Goal: Task Accomplishment & Management: Use online tool/utility

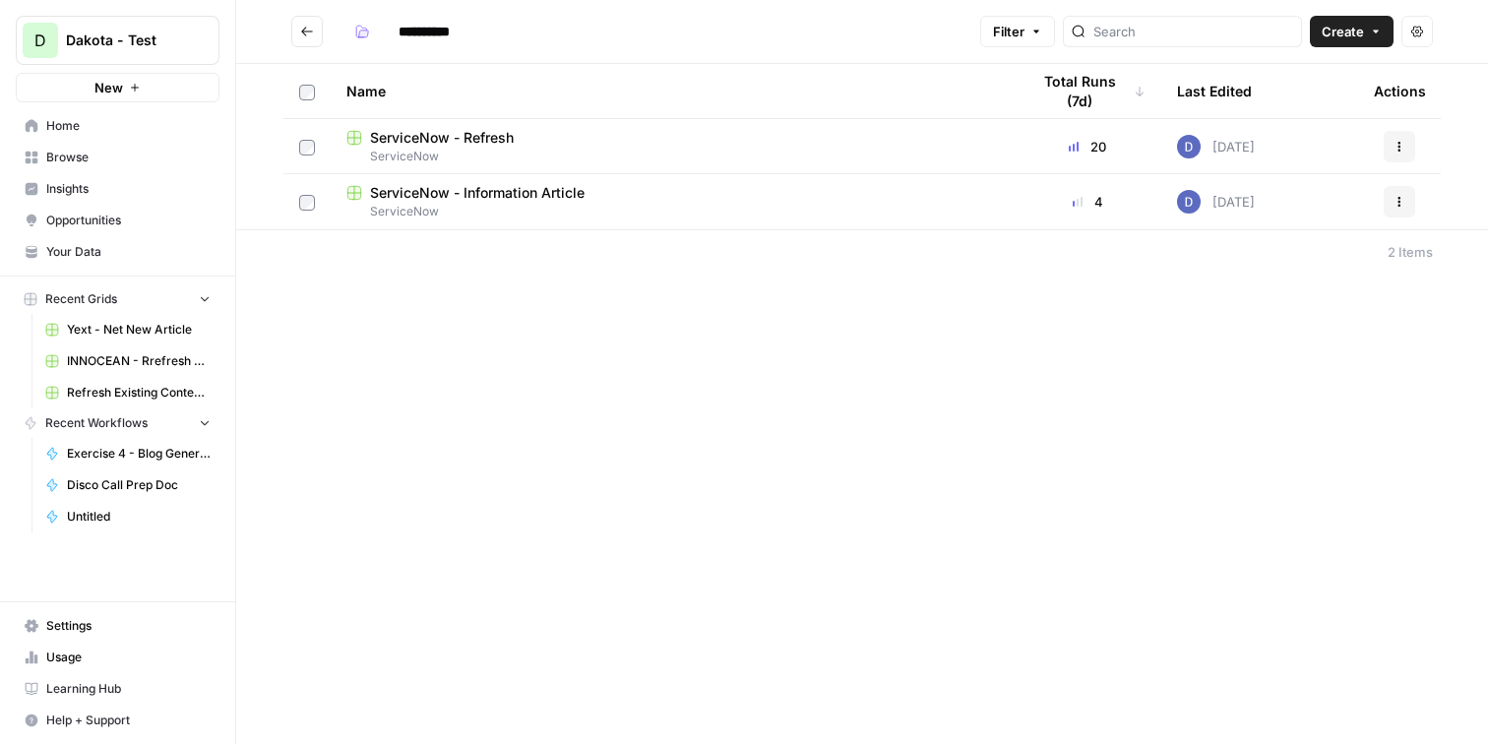
click at [76, 115] on link "Home" at bounding box center [118, 125] width 204 height 31
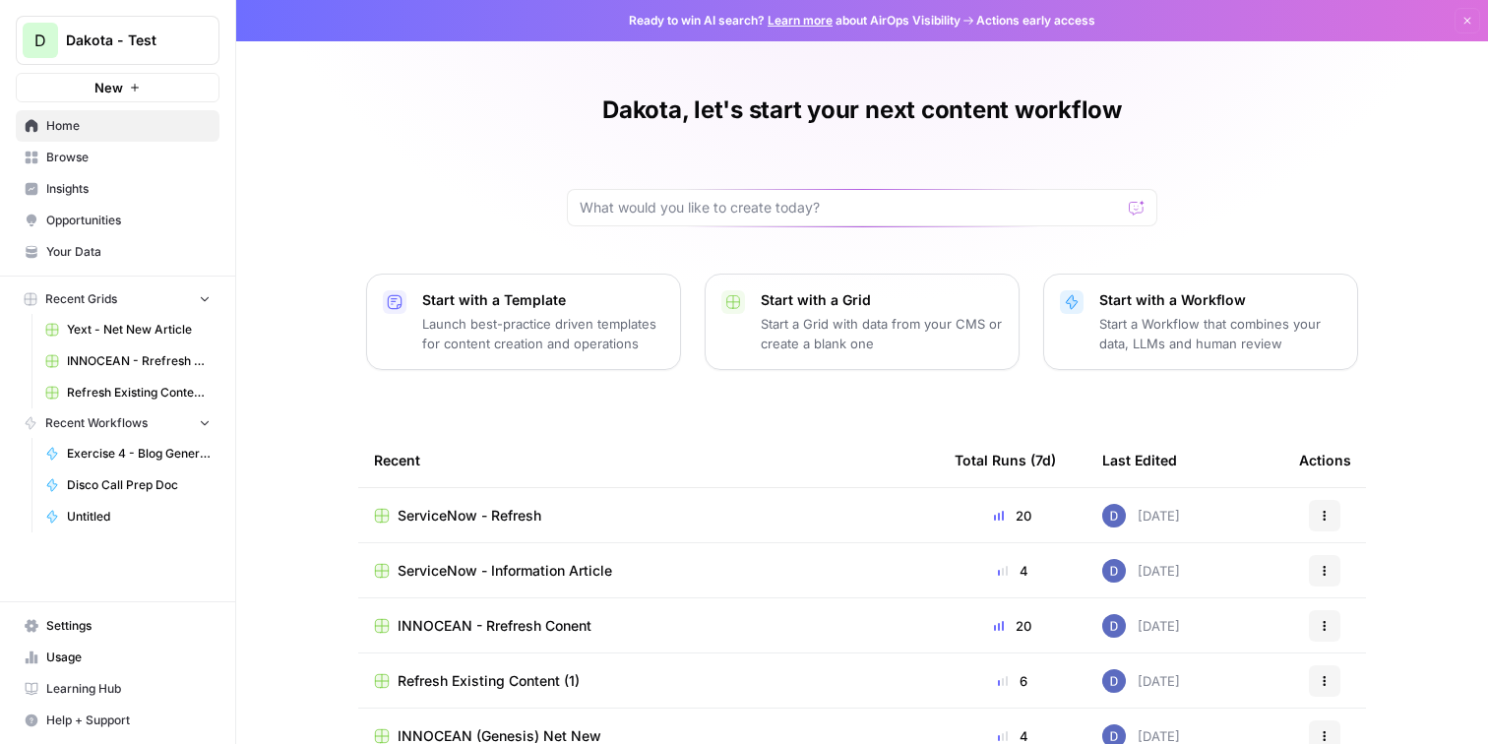
click at [187, 42] on div "Dakota - Test" at bounding box center [139, 41] width 147 height 20
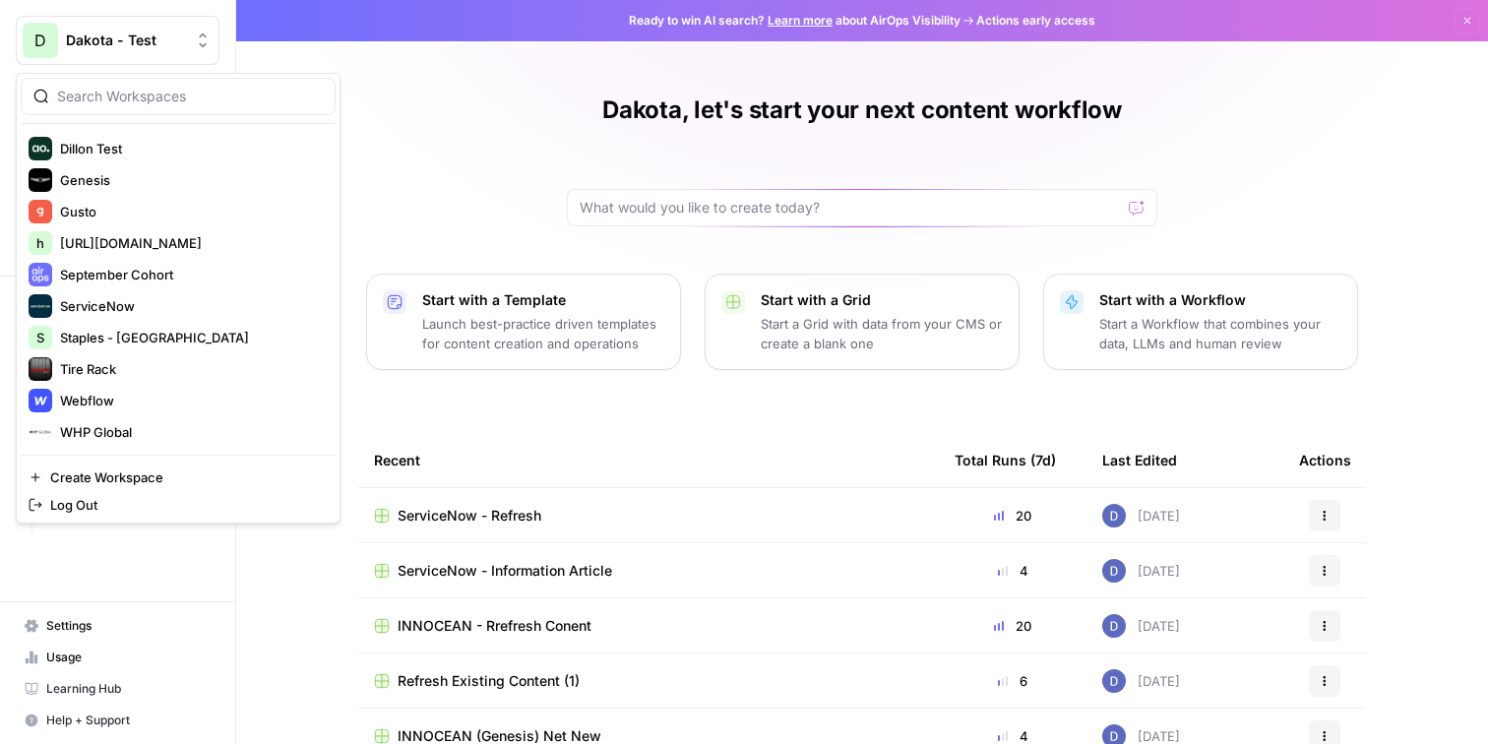
scroll to position [252, 0]
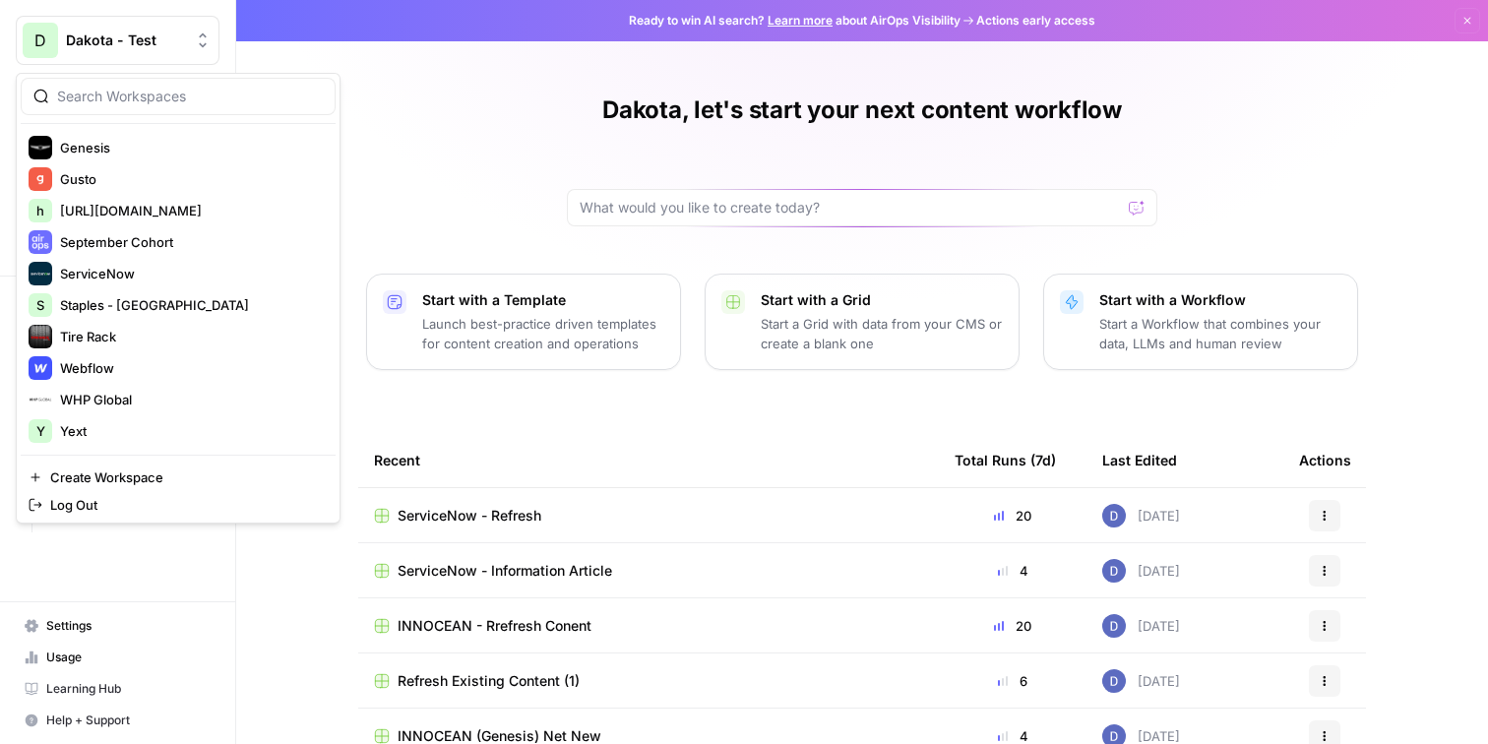
click at [510, 192] on div "Dakota, let's start your next content workflow Start with a Template Launch bes…" at bounding box center [862, 452] width 1252 height 905
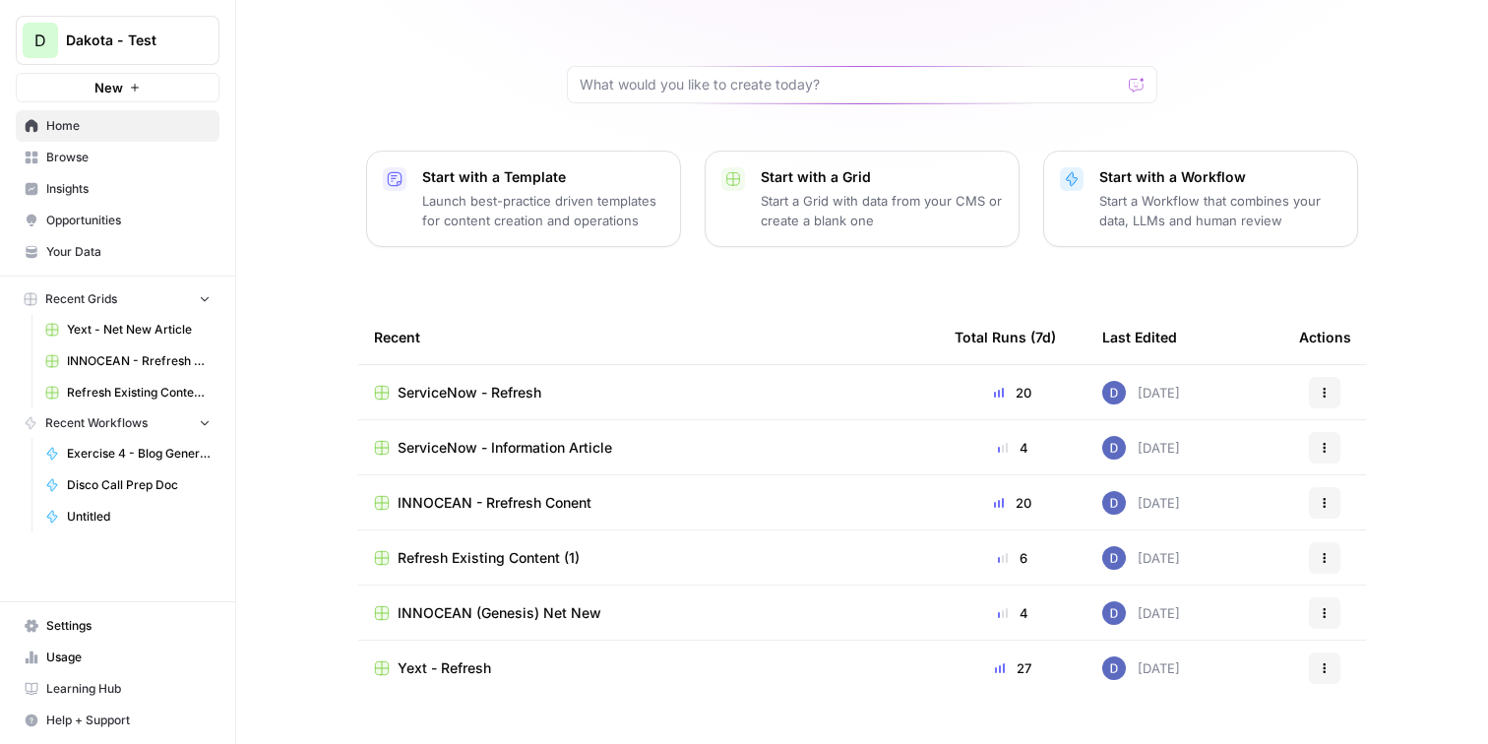
scroll to position [161, 0]
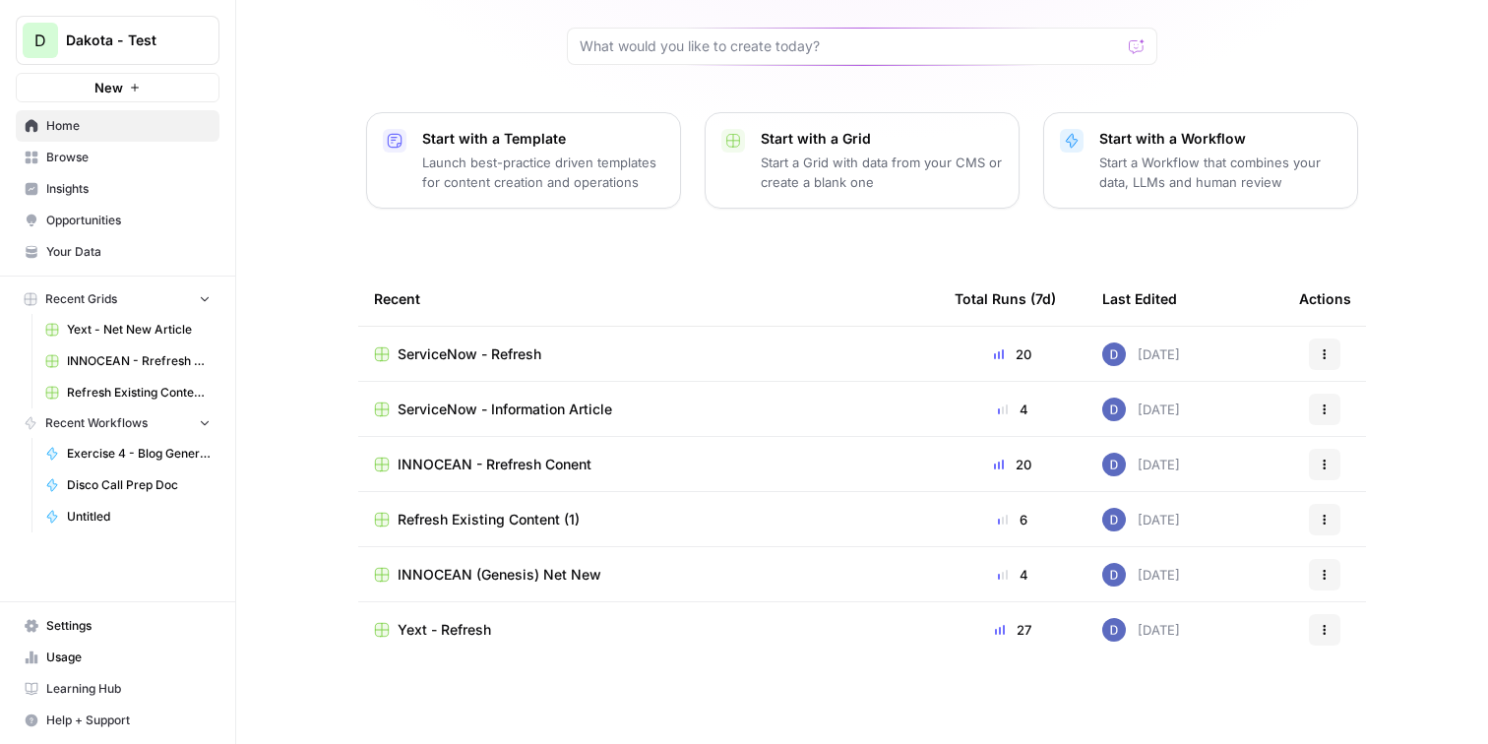
click at [83, 164] on span "Browse" at bounding box center [128, 158] width 164 height 18
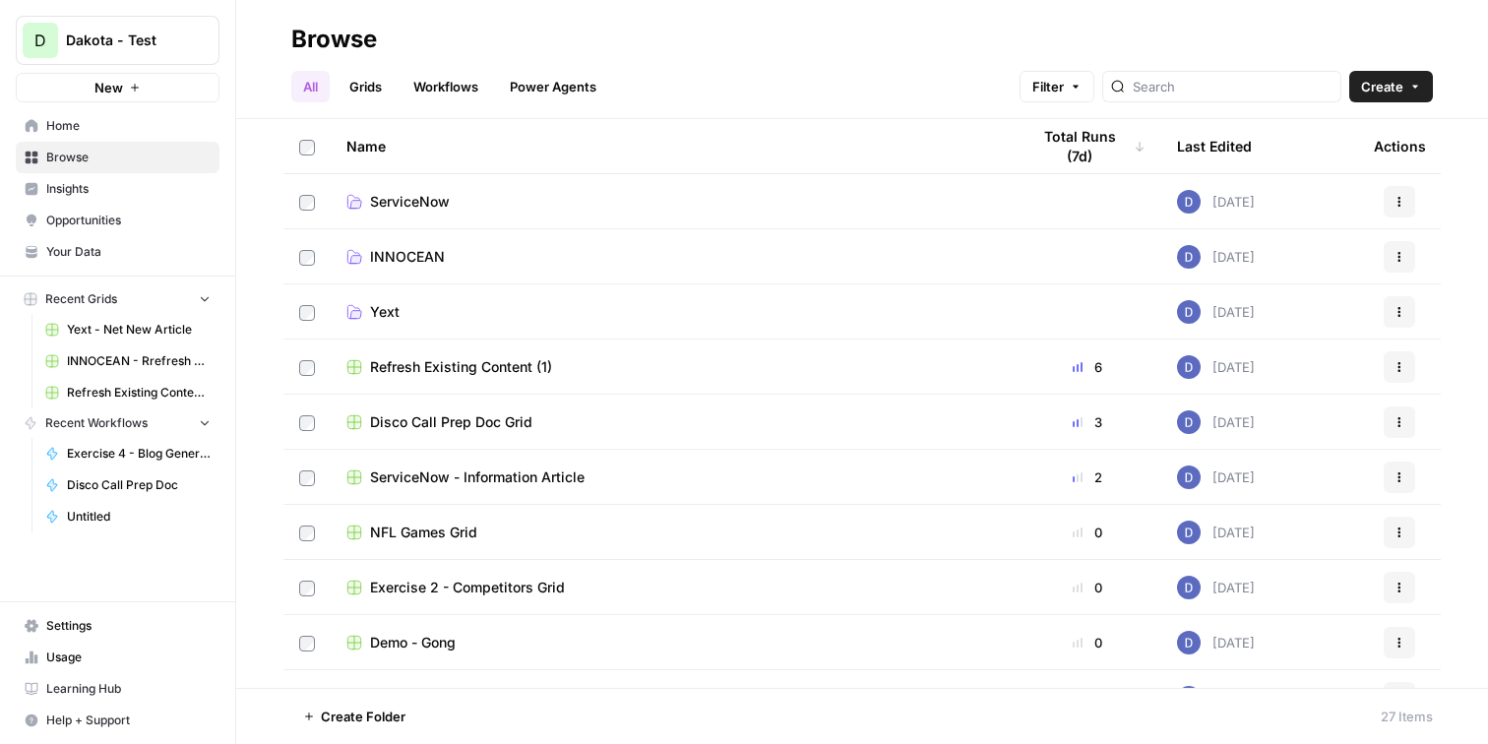
click at [430, 195] on span "ServiceNow" at bounding box center [410, 202] width 80 height 20
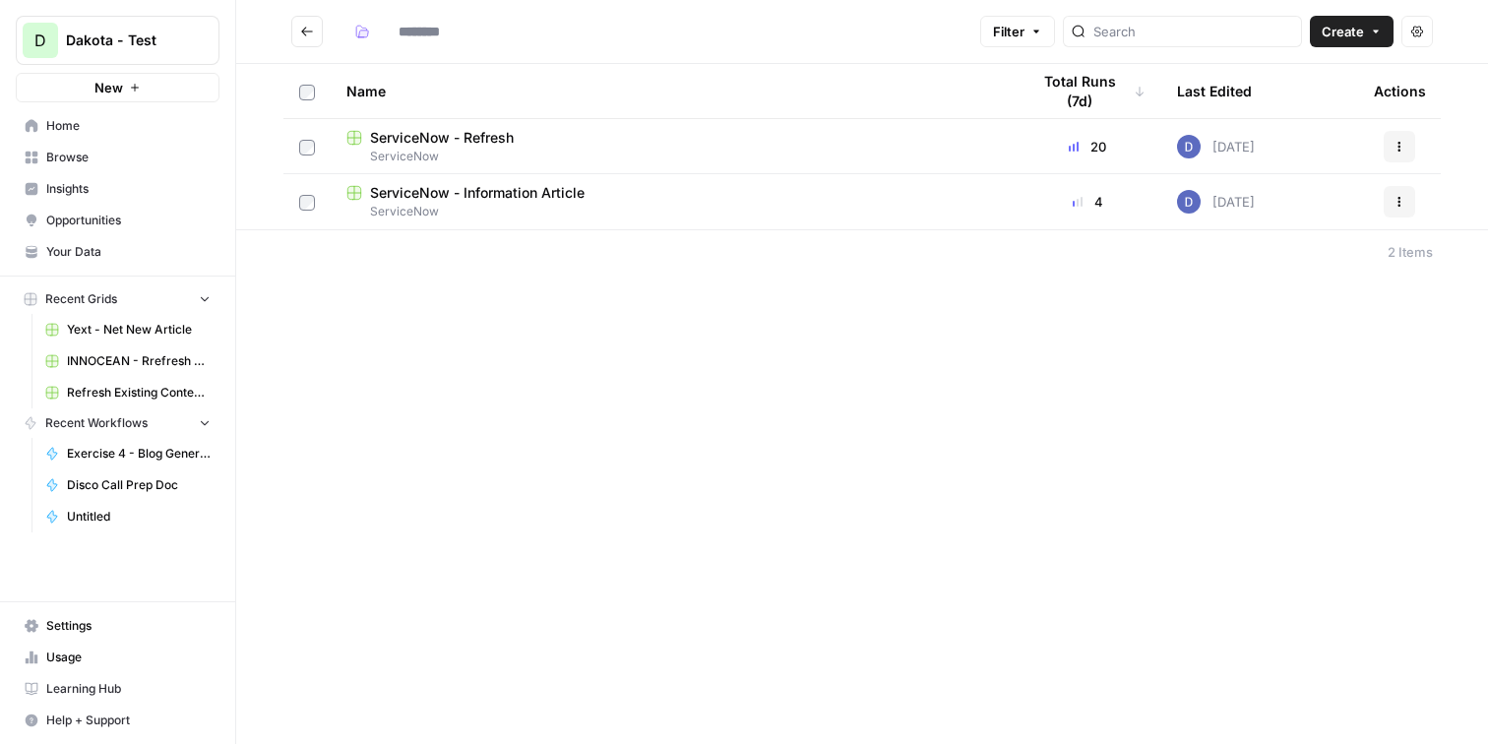
type input "**********"
click at [304, 36] on icon "Go back" at bounding box center [307, 32] width 14 height 14
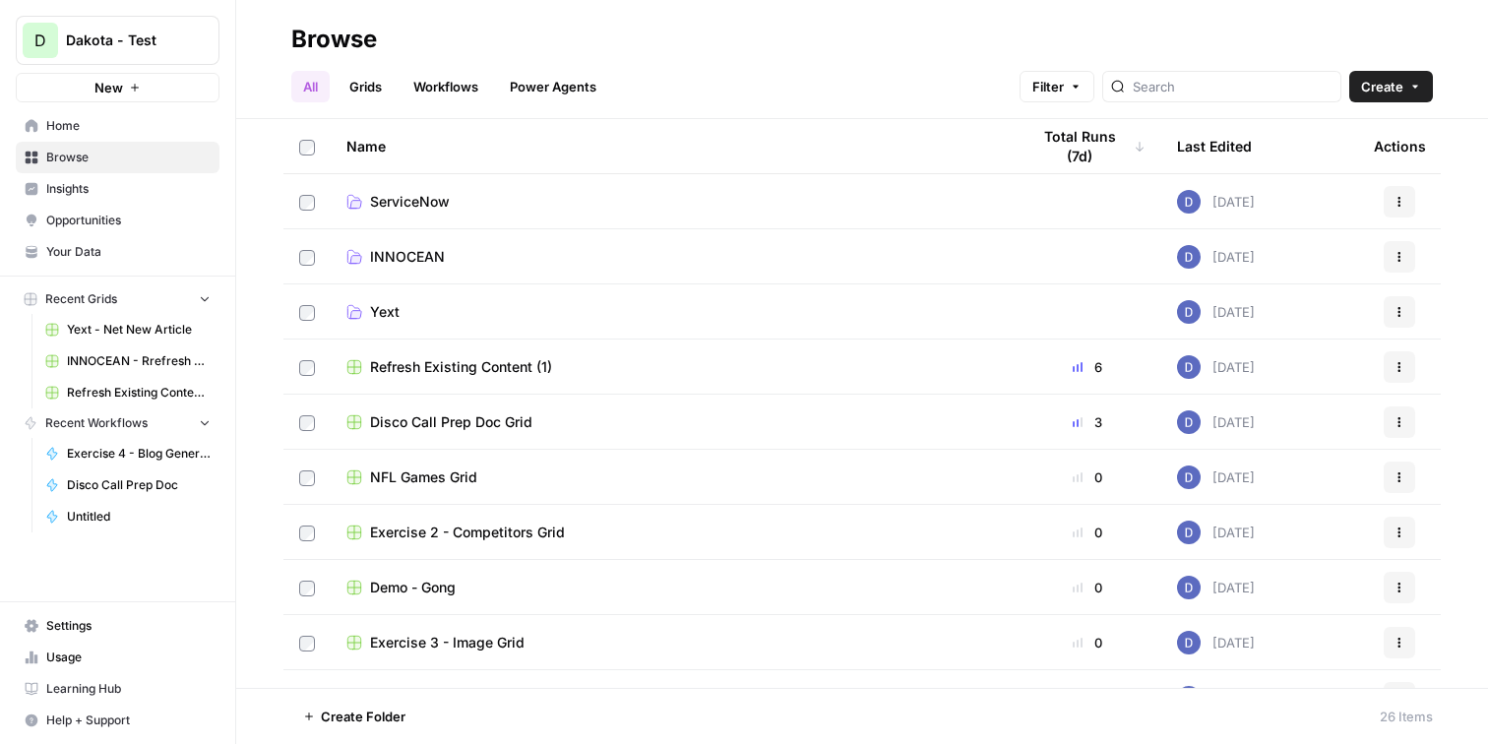
click at [98, 247] on span "Your Data" at bounding box center [128, 252] width 164 height 18
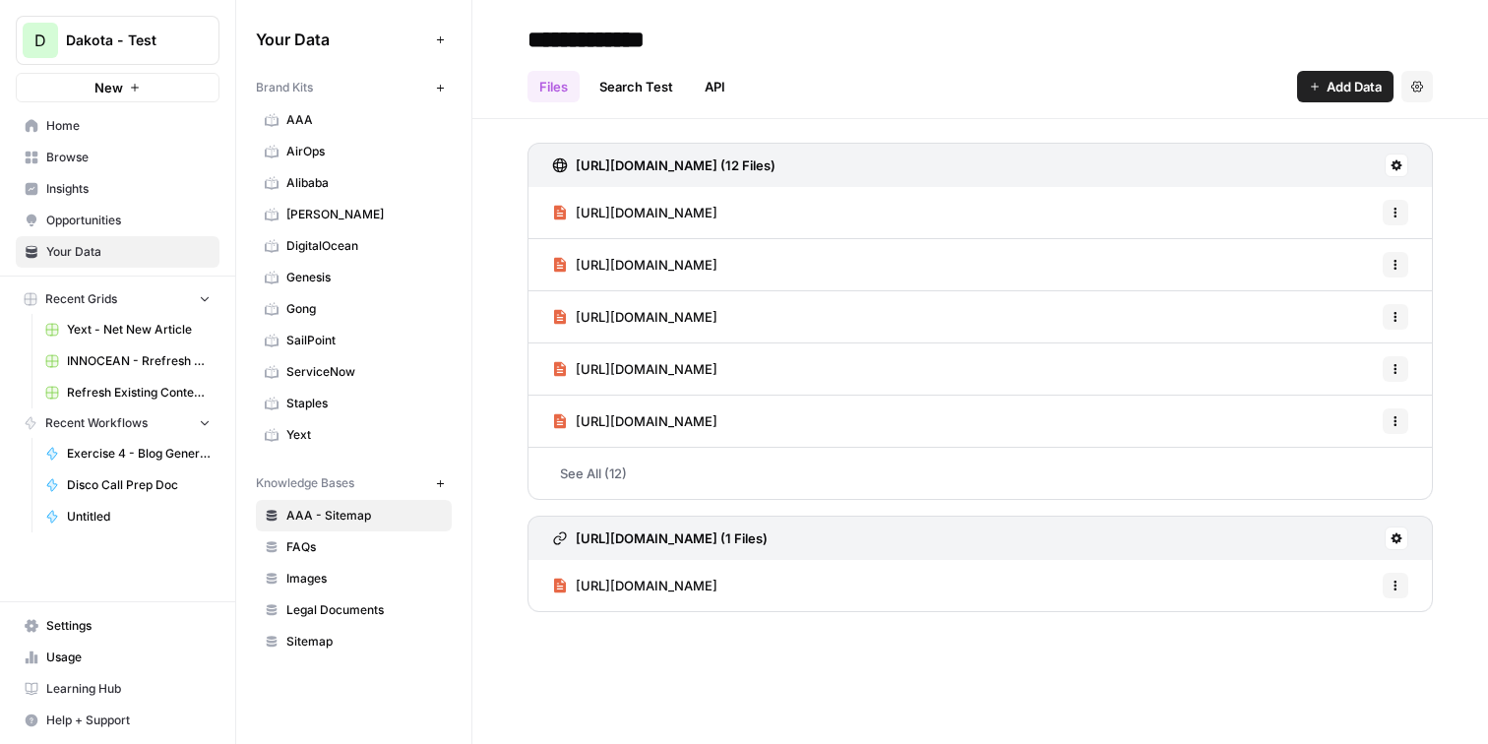
click at [180, 26] on button "D Dakota - Test" at bounding box center [118, 40] width 204 height 49
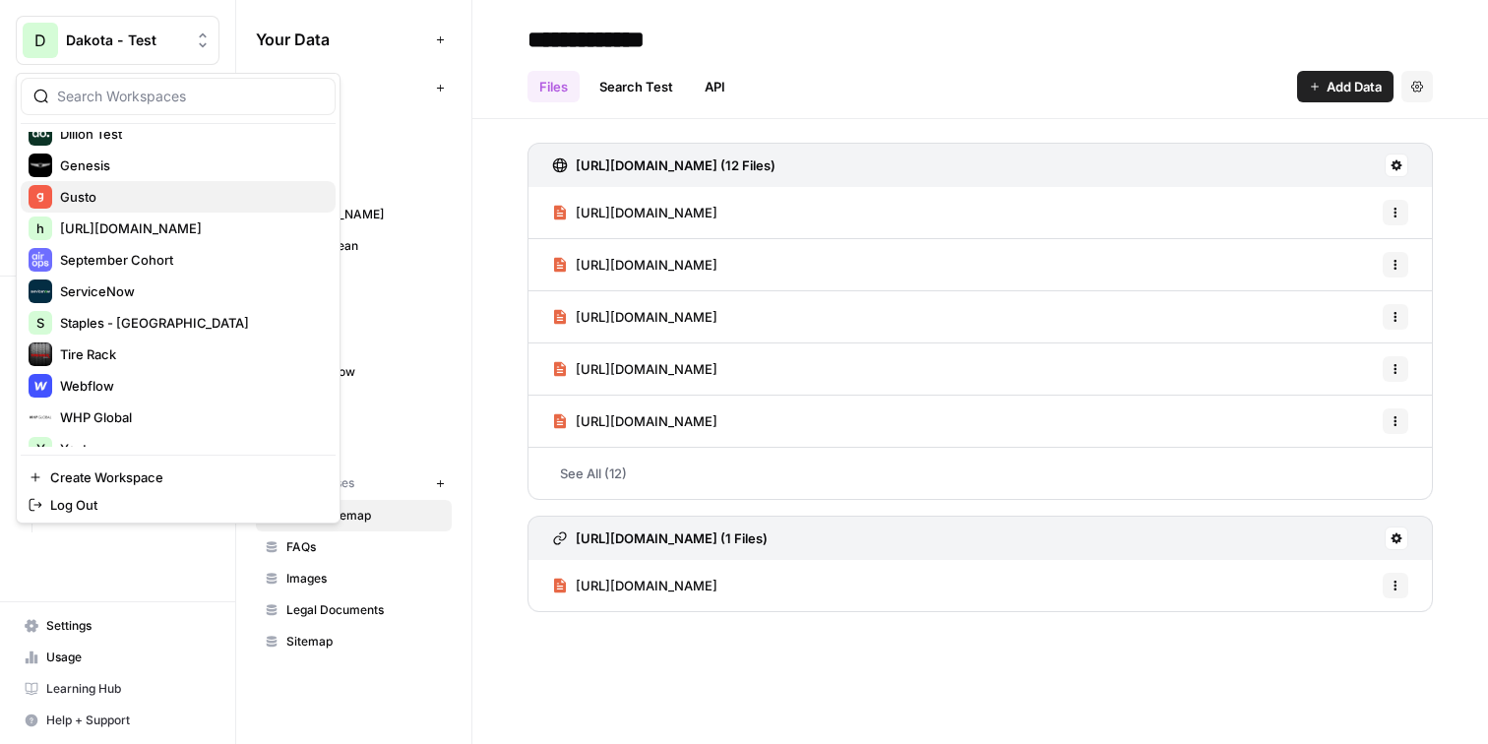
scroll to position [242, 0]
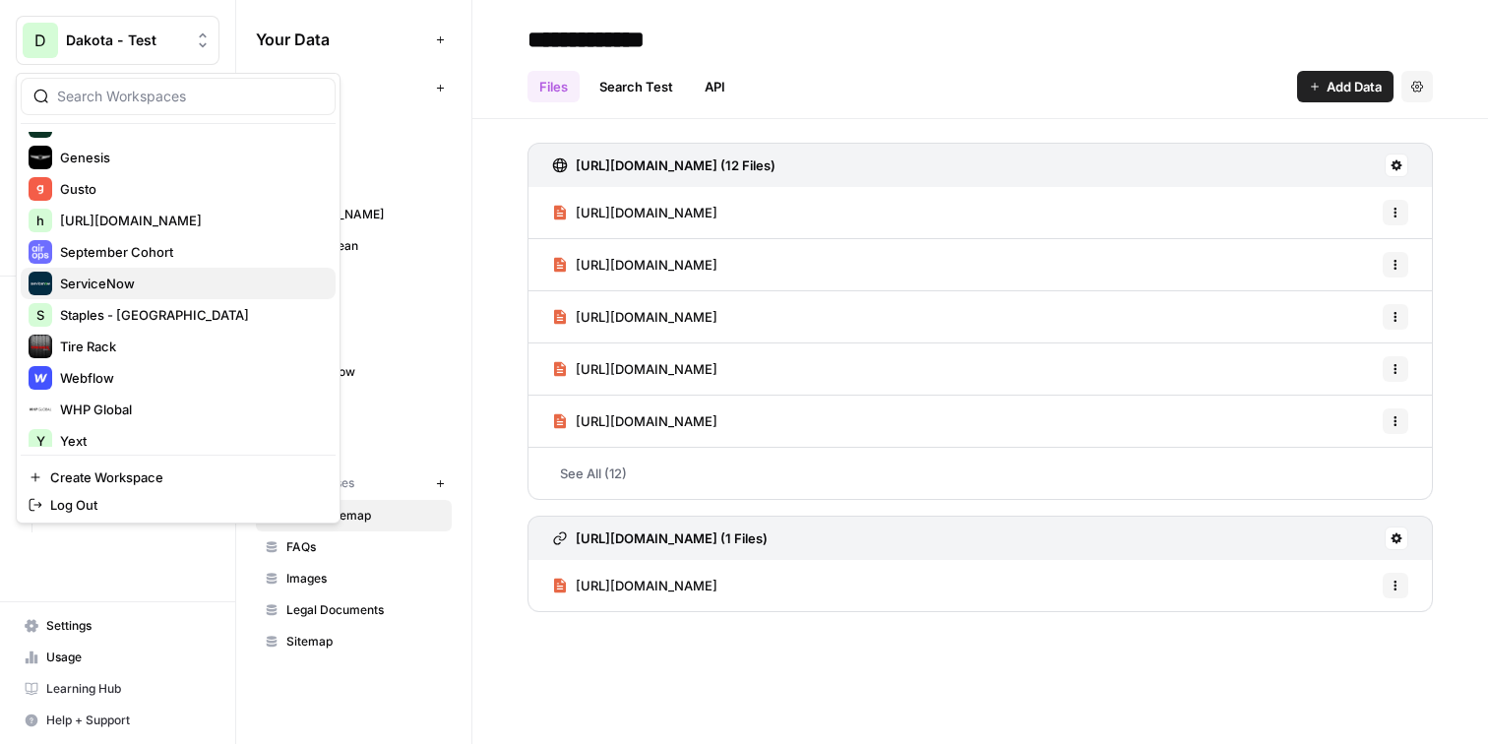
click at [179, 287] on span "ServiceNow" at bounding box center [190, 284] width 260 height 20
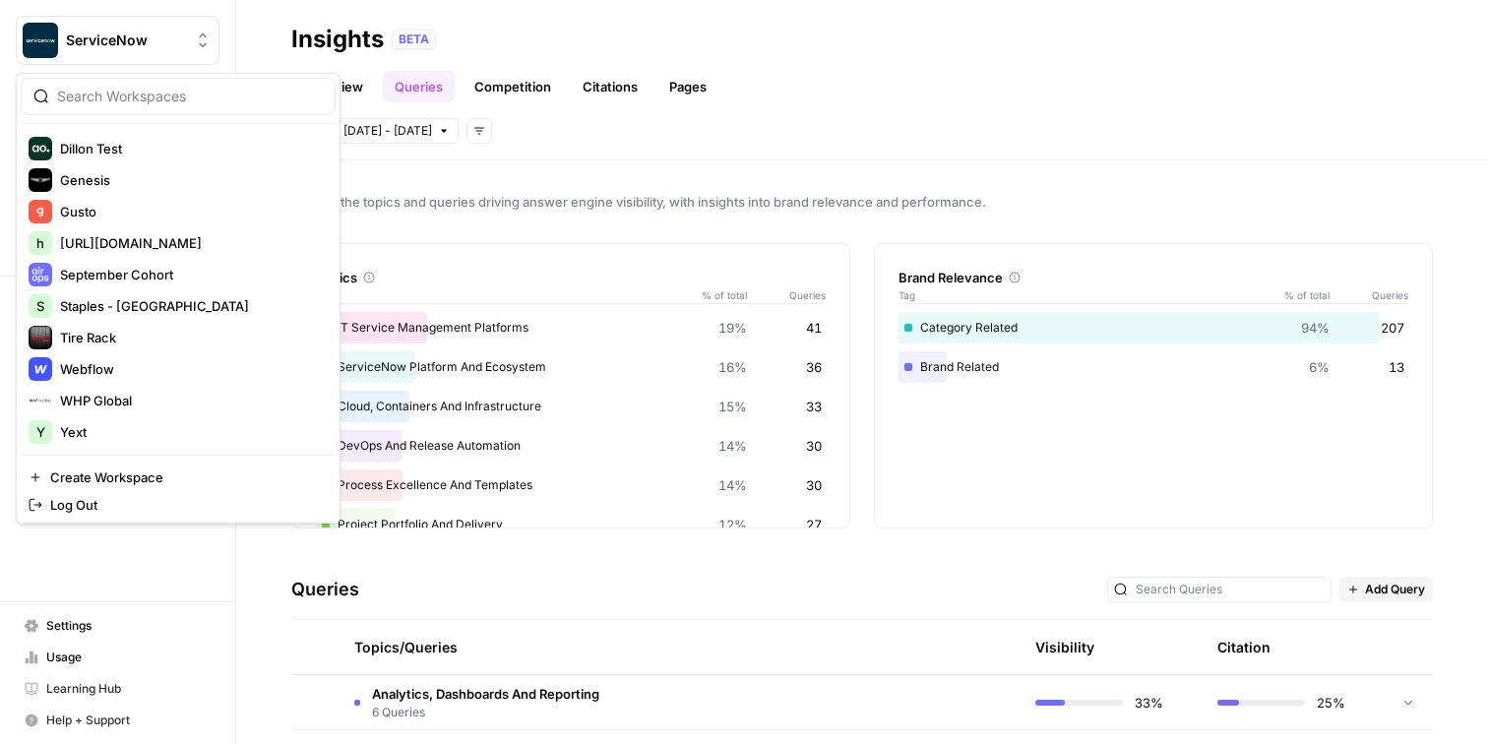
scroll to position [252, 0]
click at [165, 331] on span "Tire Rack" at bounding box center [190, 337] width 260 height 20
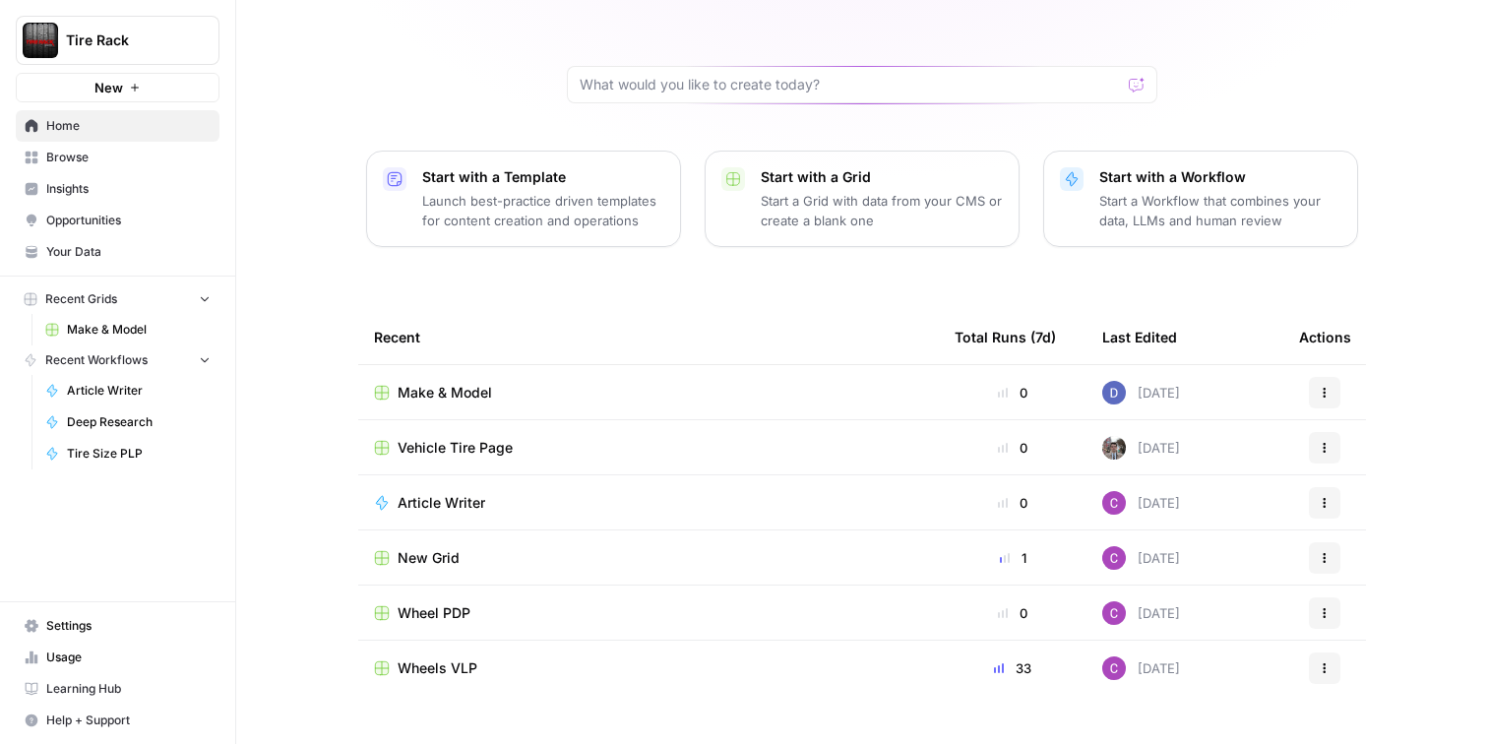
scroll to position [161, 0]
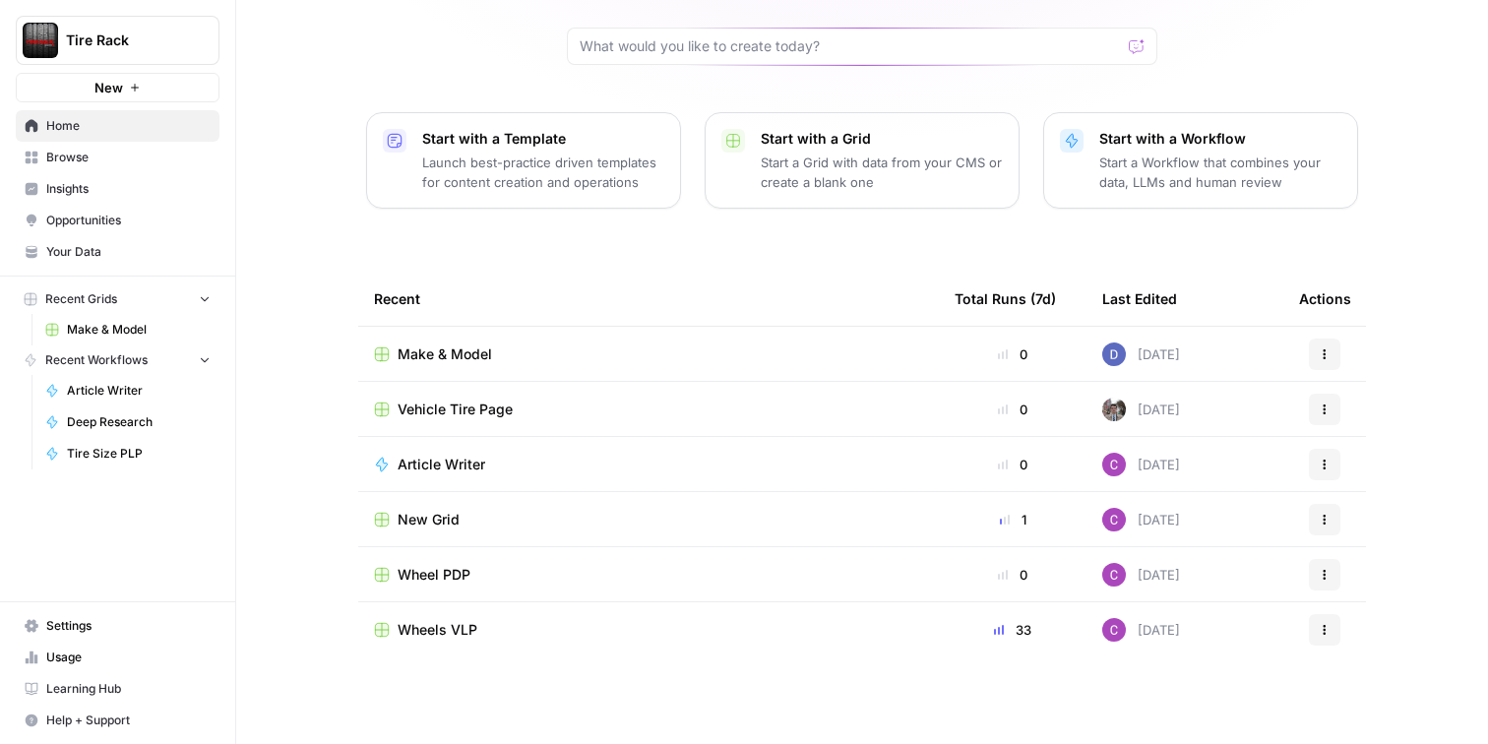
click at [461, 401] on span "Vehicle Tire Page" at bounding box center [455, 410] width 115 height 20
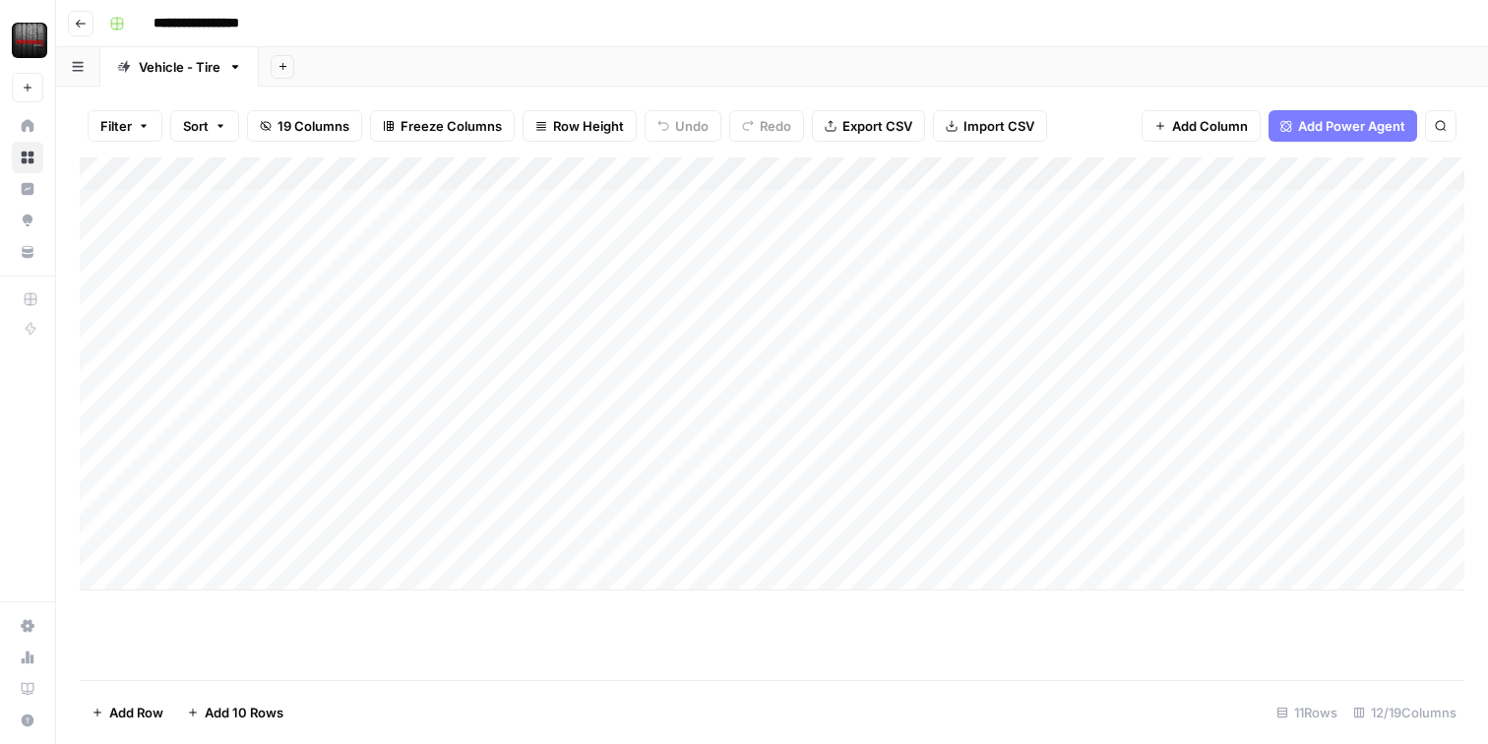
click at [295, 214] on div "Add Column" at bounding box center [772, 373] width 1385 height 433
click at [536, 199] on div "Add Column" at bounding box center [772, 373] width 1385 height 433
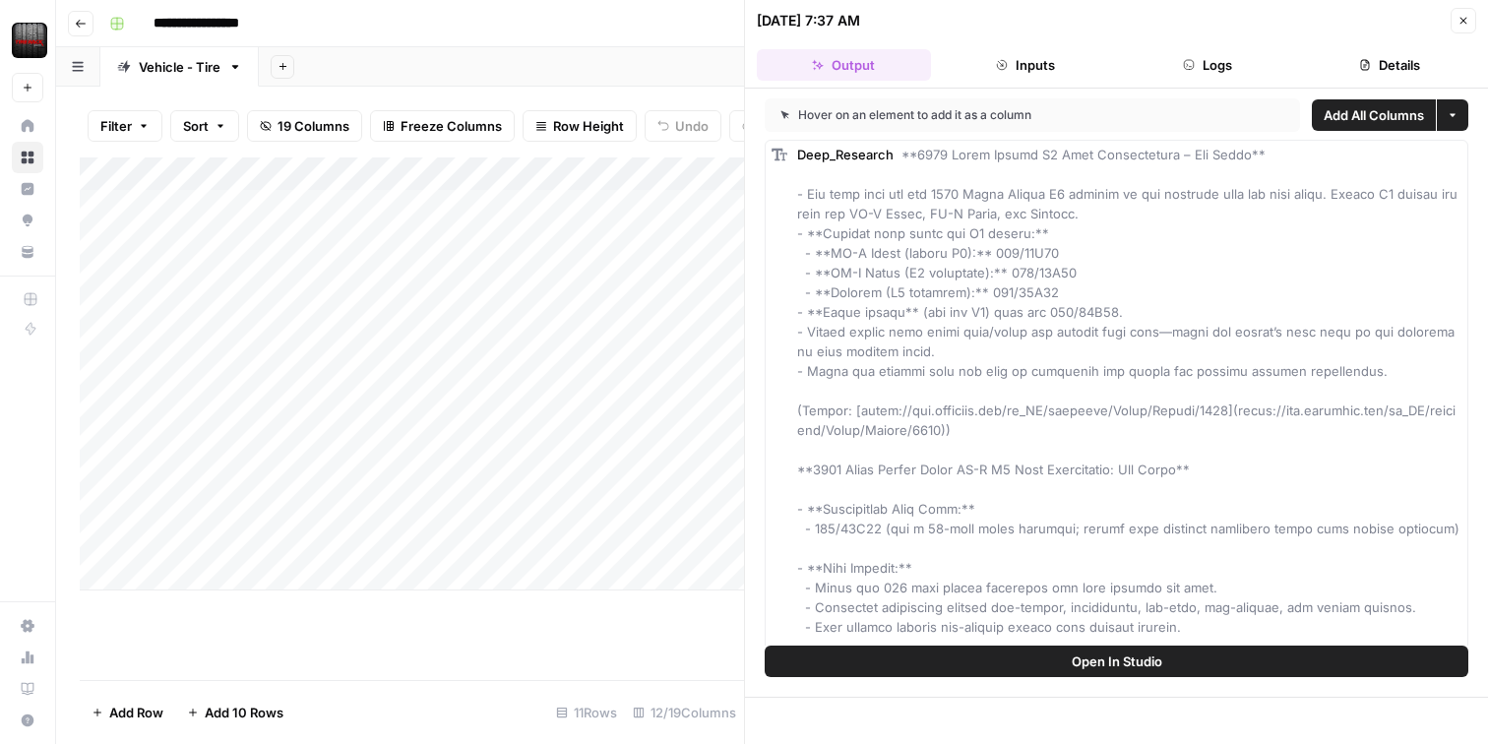
click at [1465, 34] on header "06/12/25 at 7:37 AM Close Output Inputs Logs Details" at bounding box center [1116, 44] width 743 height 89
click at [545, 171] on div "Add Column" at bounding box center [412, 373] width 664 height 433
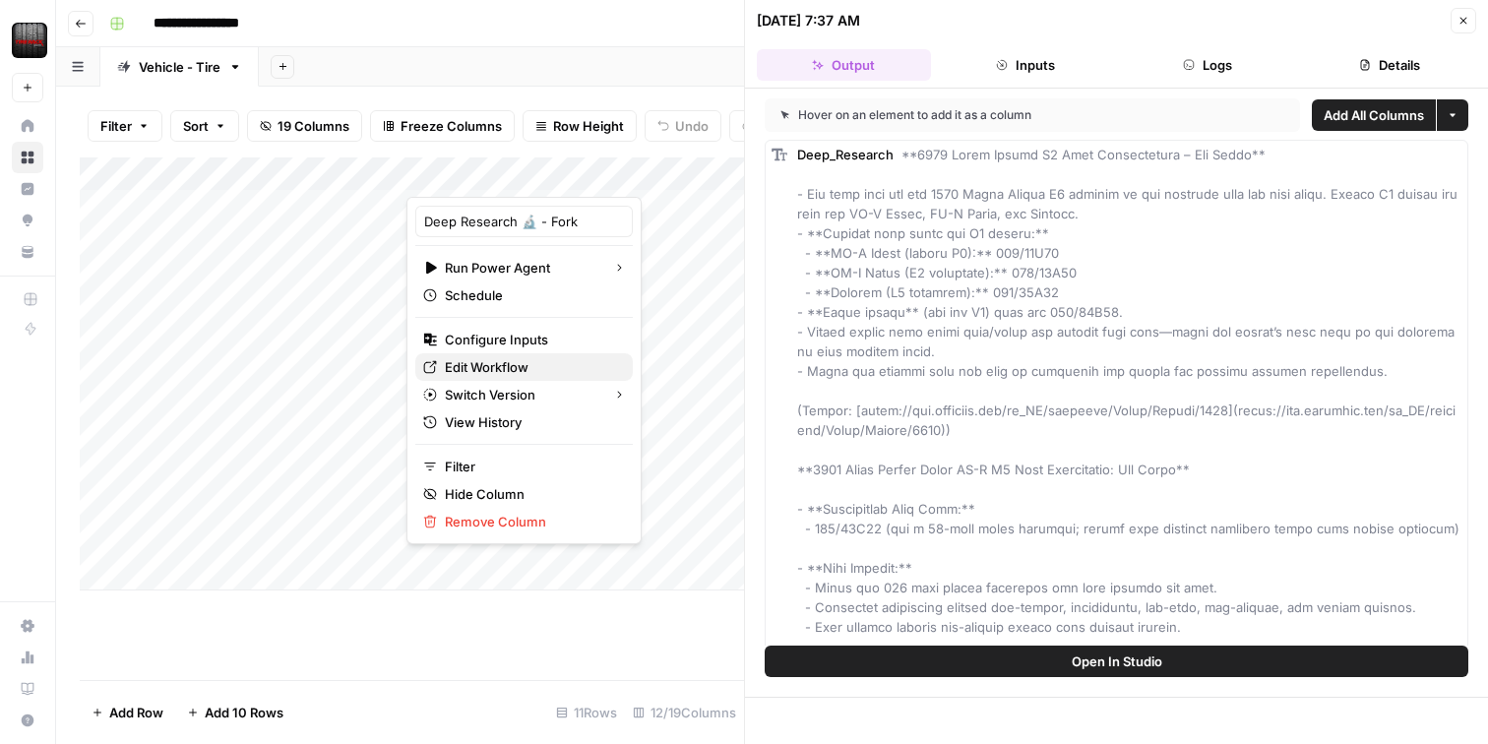
click at [517, 359] on span "Edit Workflow" at bounding box center [531, 367] width 172 height 20
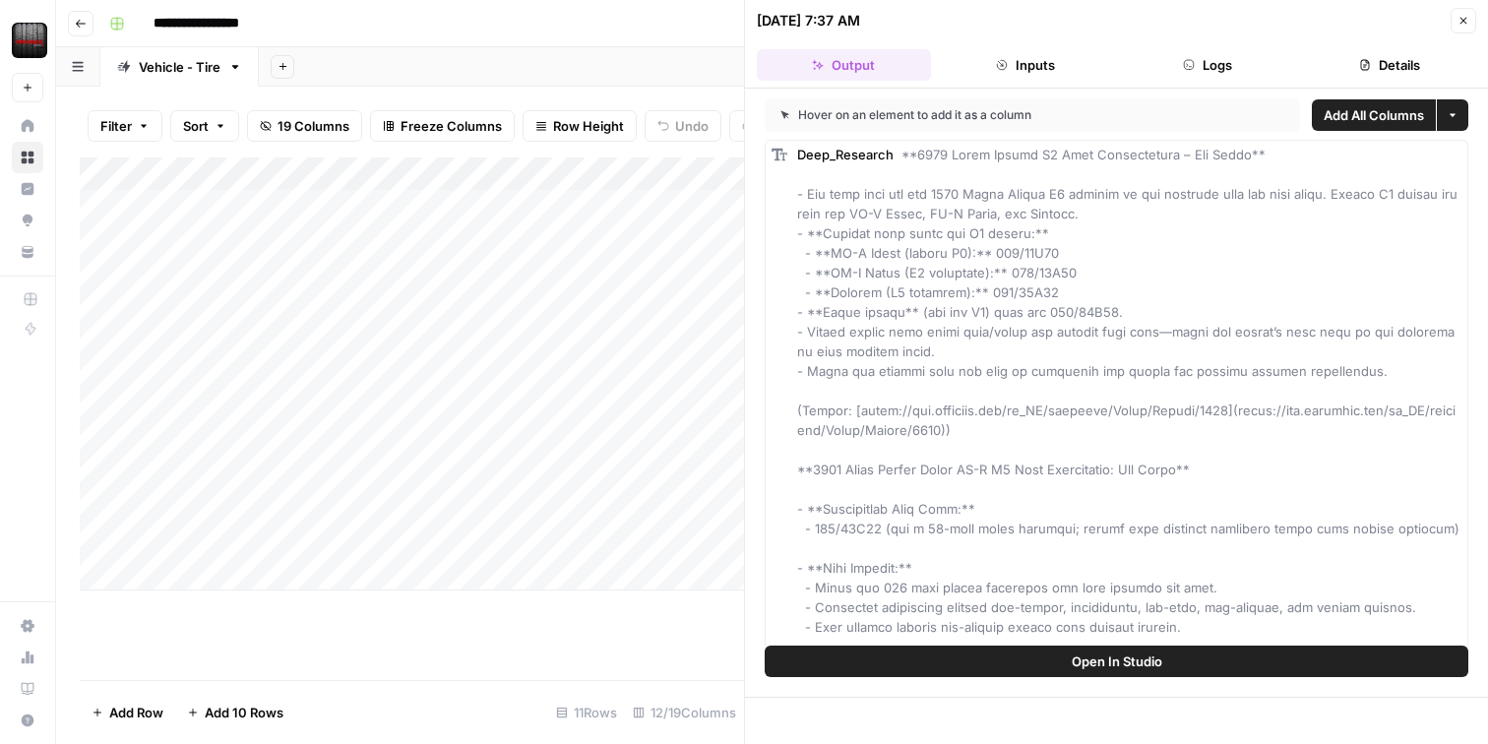
click at [1466, 9] on button "Close" at bounding box center [1464, 21] width 26 height 26
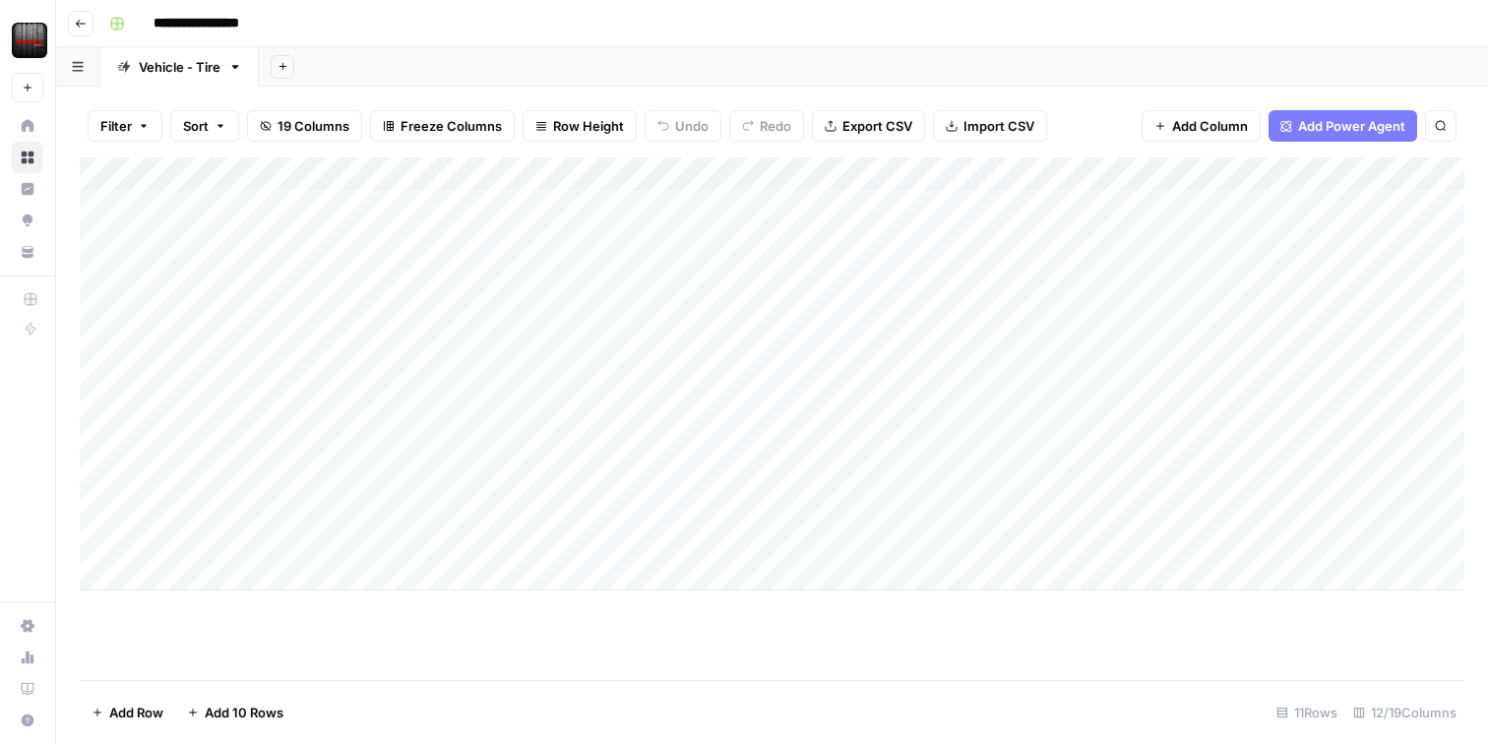
click at [740, 206] on div "Add Column" at bounding box center [772, 373] width 1385 height 433
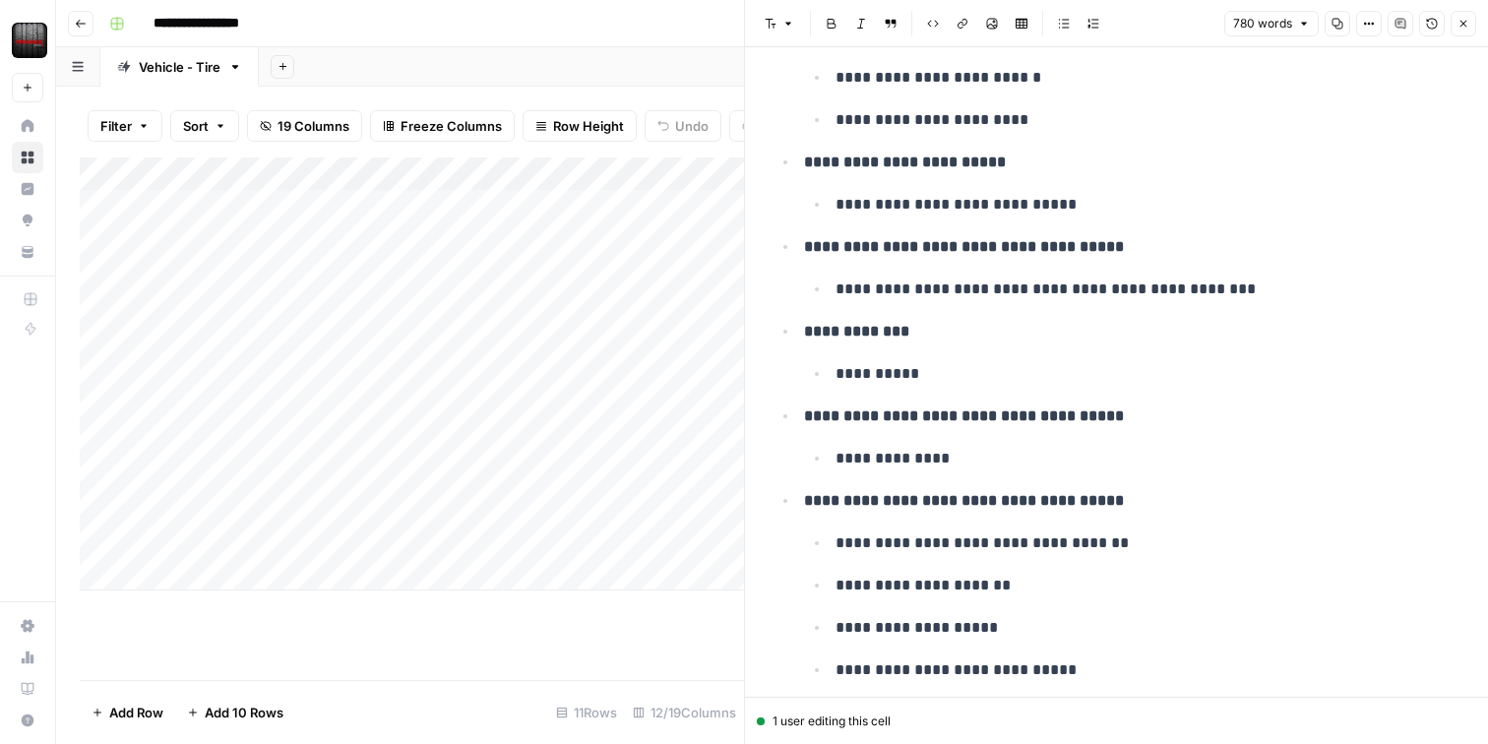
scroll to position [1585, 0]
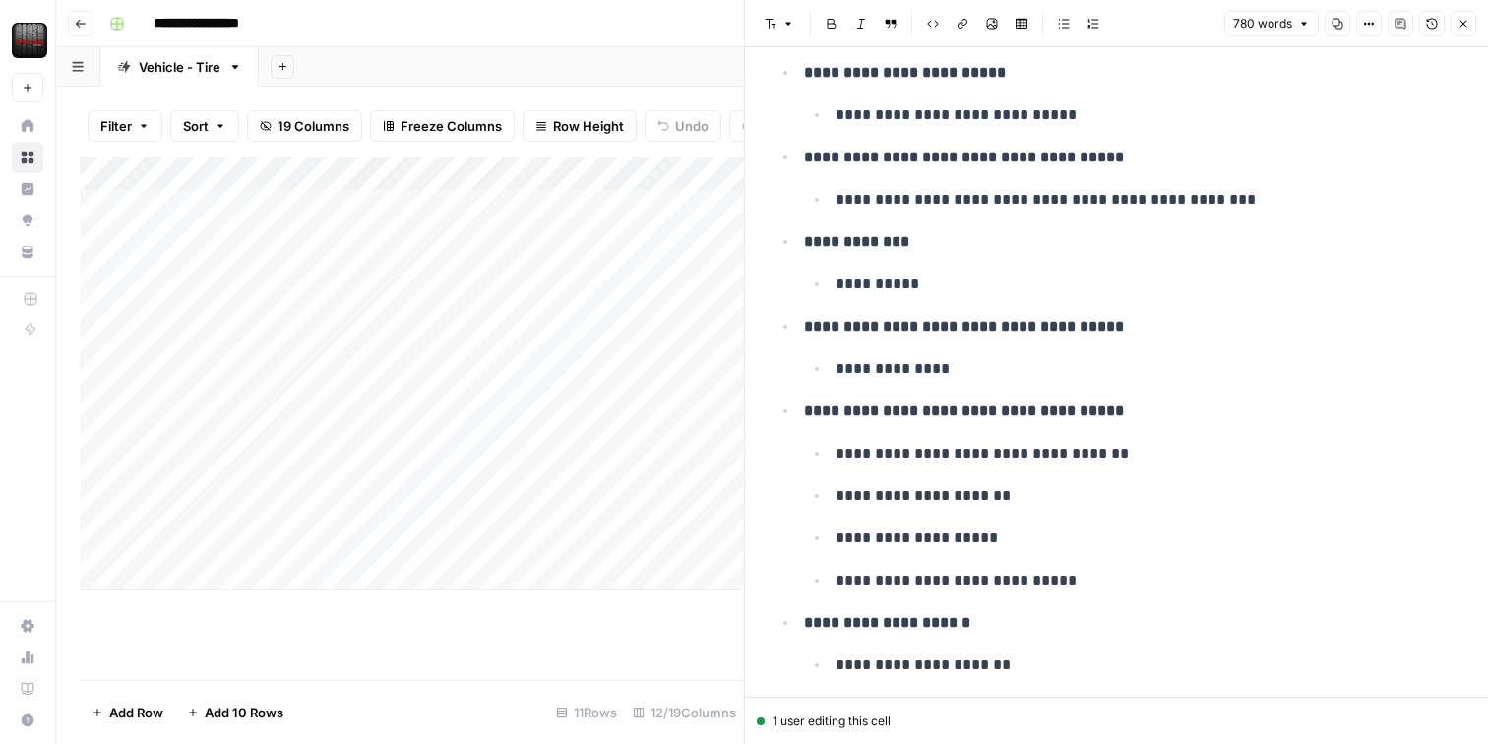
click at [1471, 29] on button "Close" at bounding box center [1464, 24] width 26 height 26
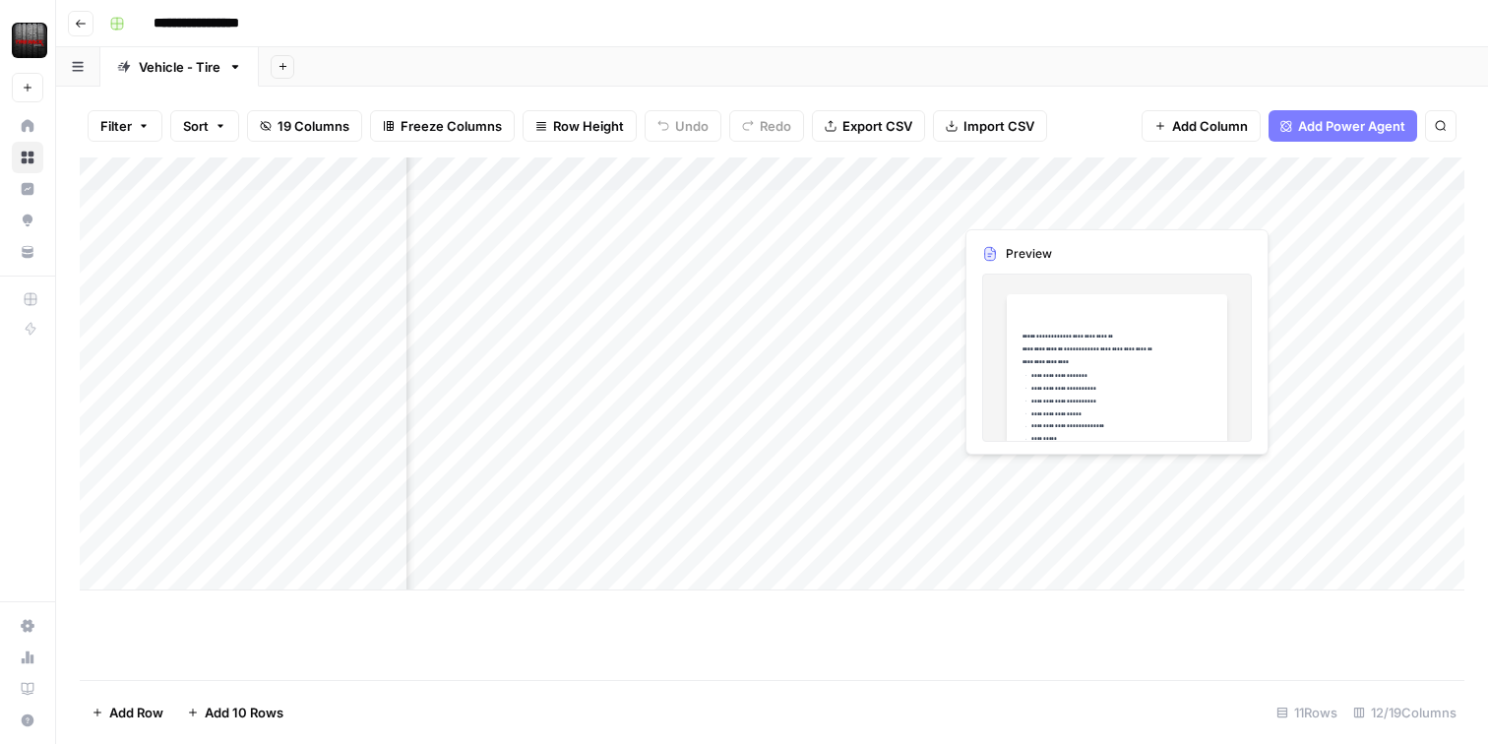
scroll to position [0, 195]
click at [1014, 206] on div "Add Column" at bounding box center [772, 373] width 1385 height 433
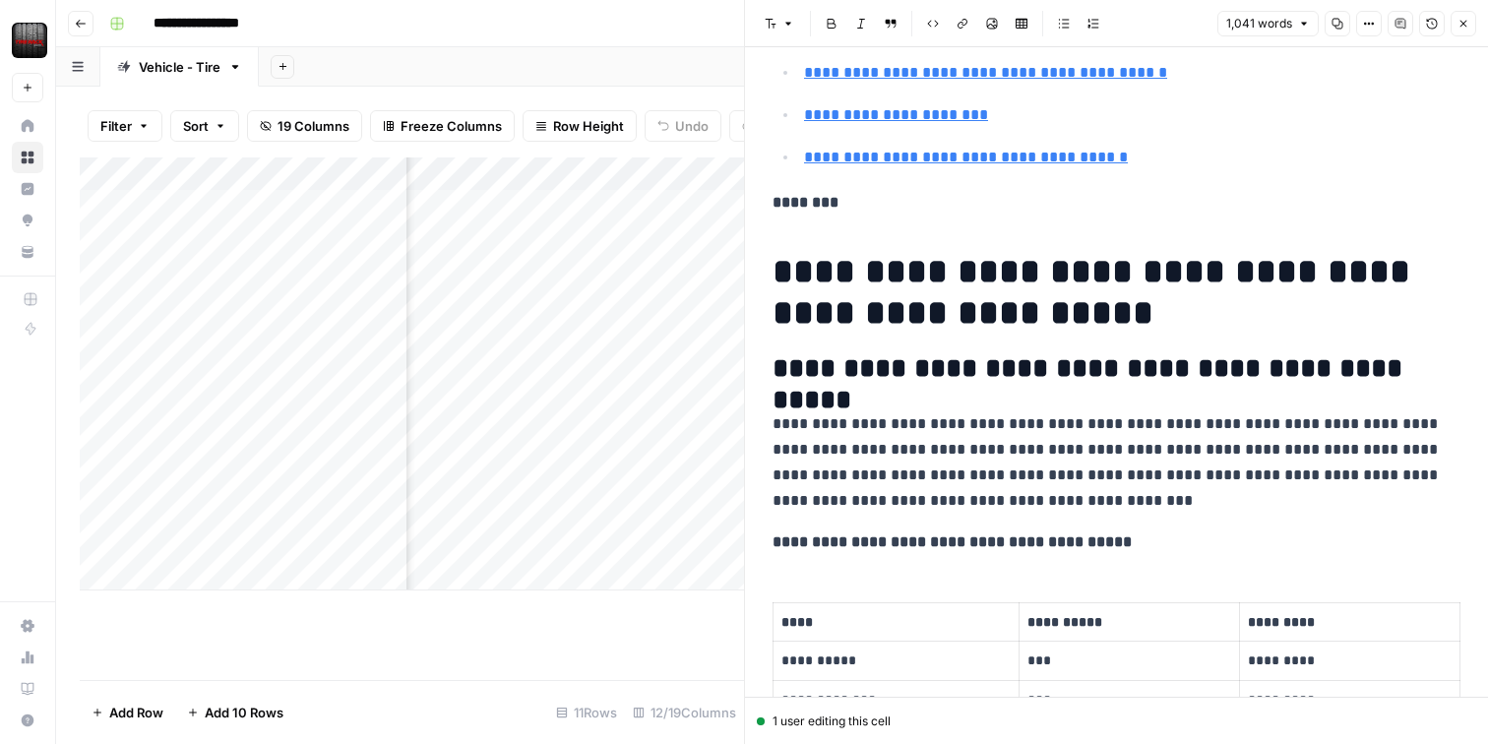
scroll to position [782, 0]
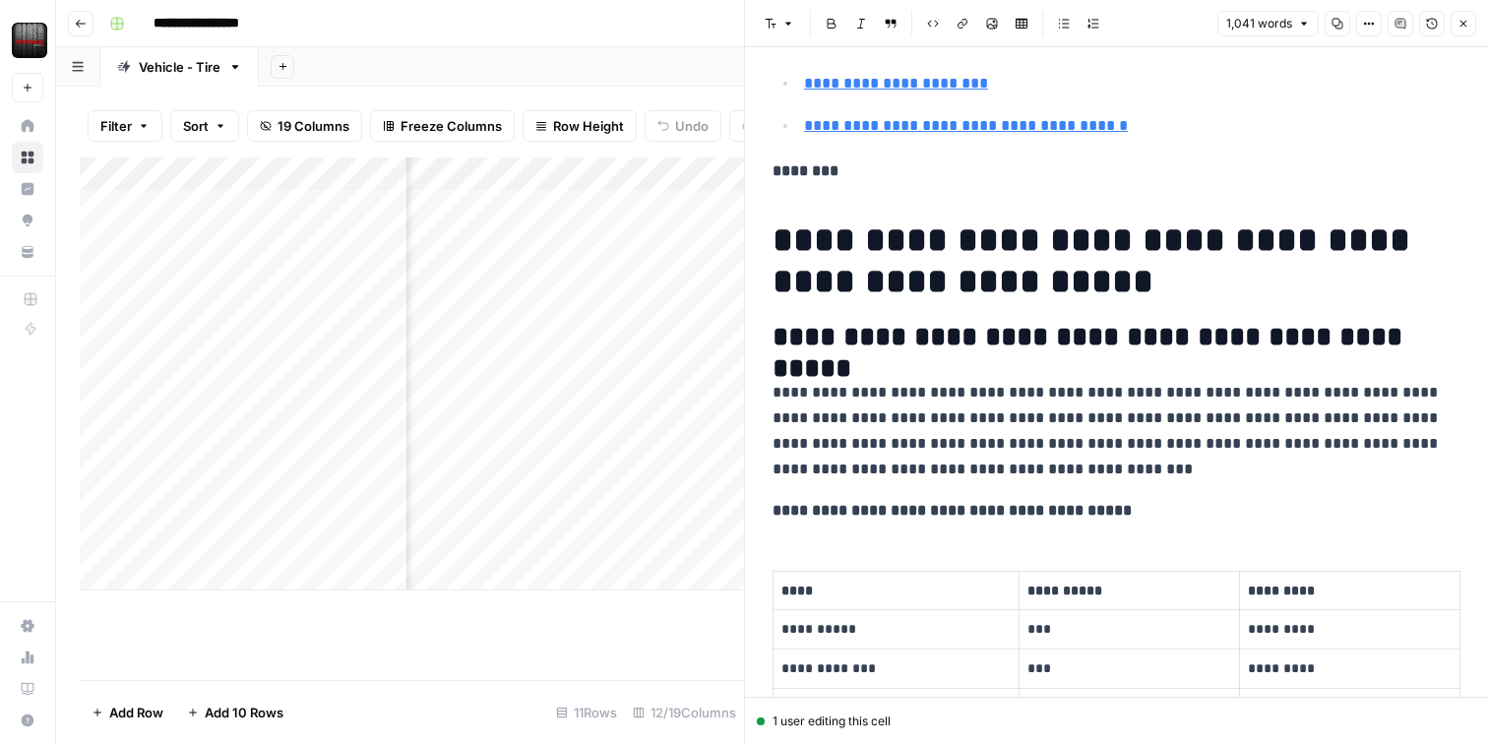
click at [1460, 20] on icon "button" at bounding box center [1464, 24] width 12 height 12
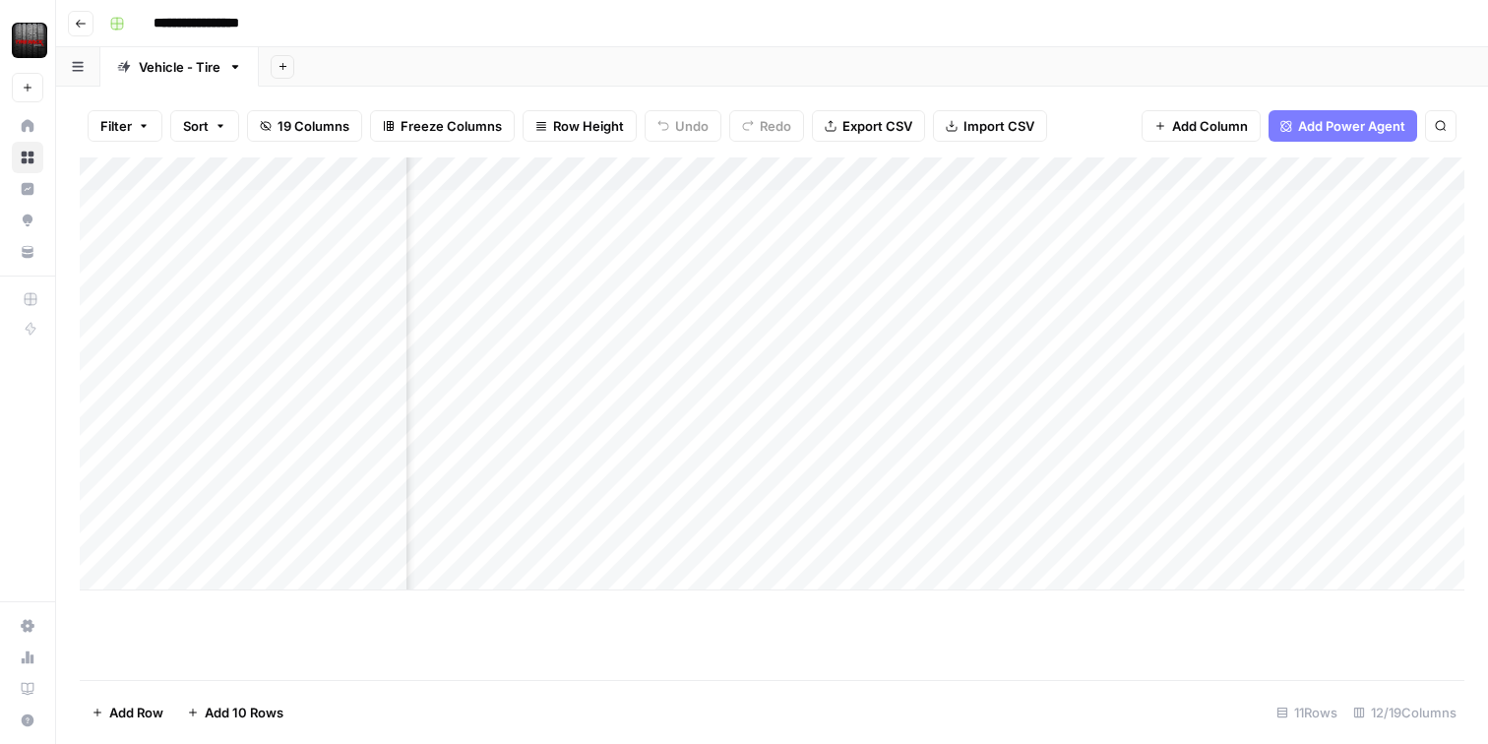
scroll to position [0, 603]
click at [1092, 206] on div "Add Column" at bounding box center [772, 373] width 1385 height 433
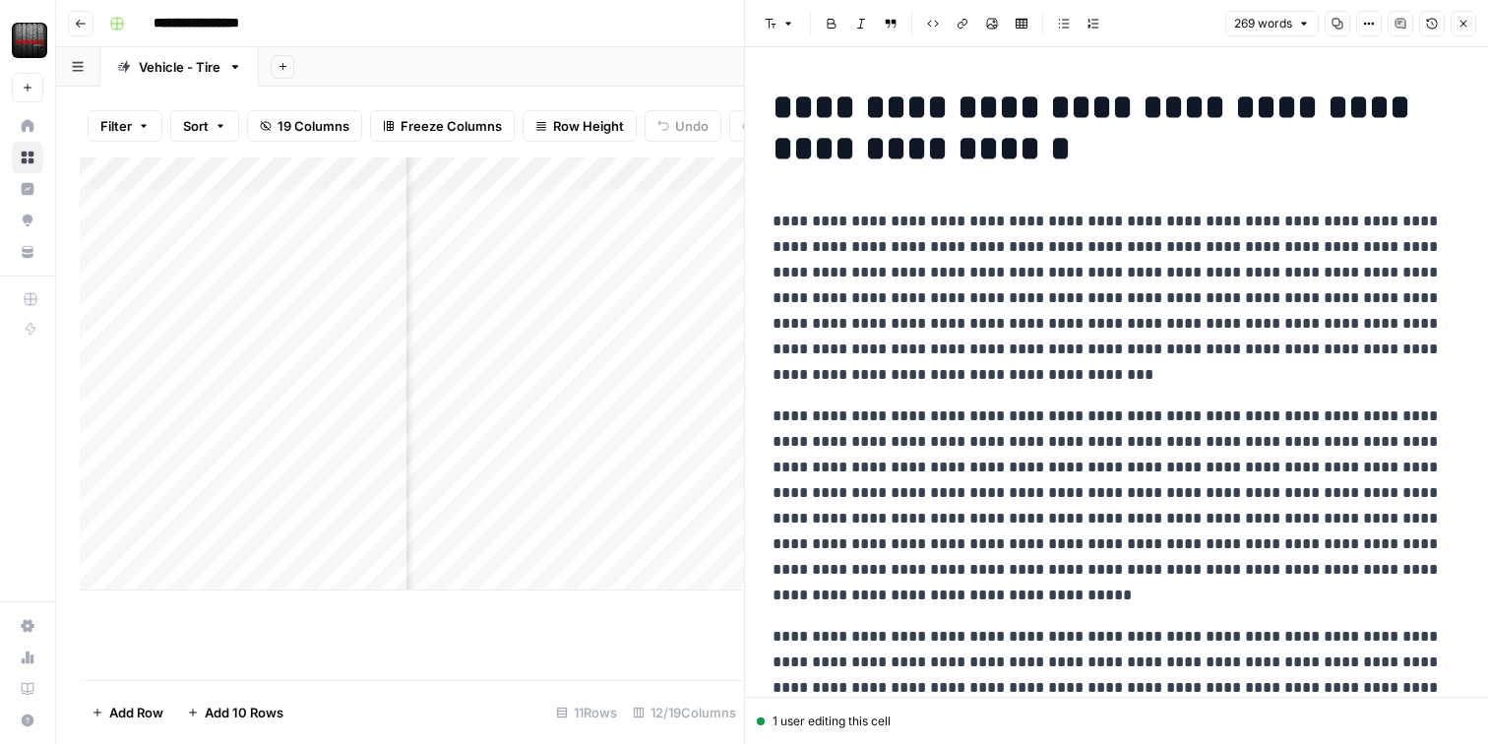
drag, startPoint x: 1037, startPoint y: 146, endPoint x: 735, endPoint y: 117, distance: 303.5
click at [744, 117] on div "**********" at bounding box center [1116, 372] width 744 height 744
click at [1101, 152] on h1 "**********" at bounding box center [1117, 128] width 688 height 83
click at [1461, 24] on icon "button" at bounding box center [1464, 24] width 12 height 12
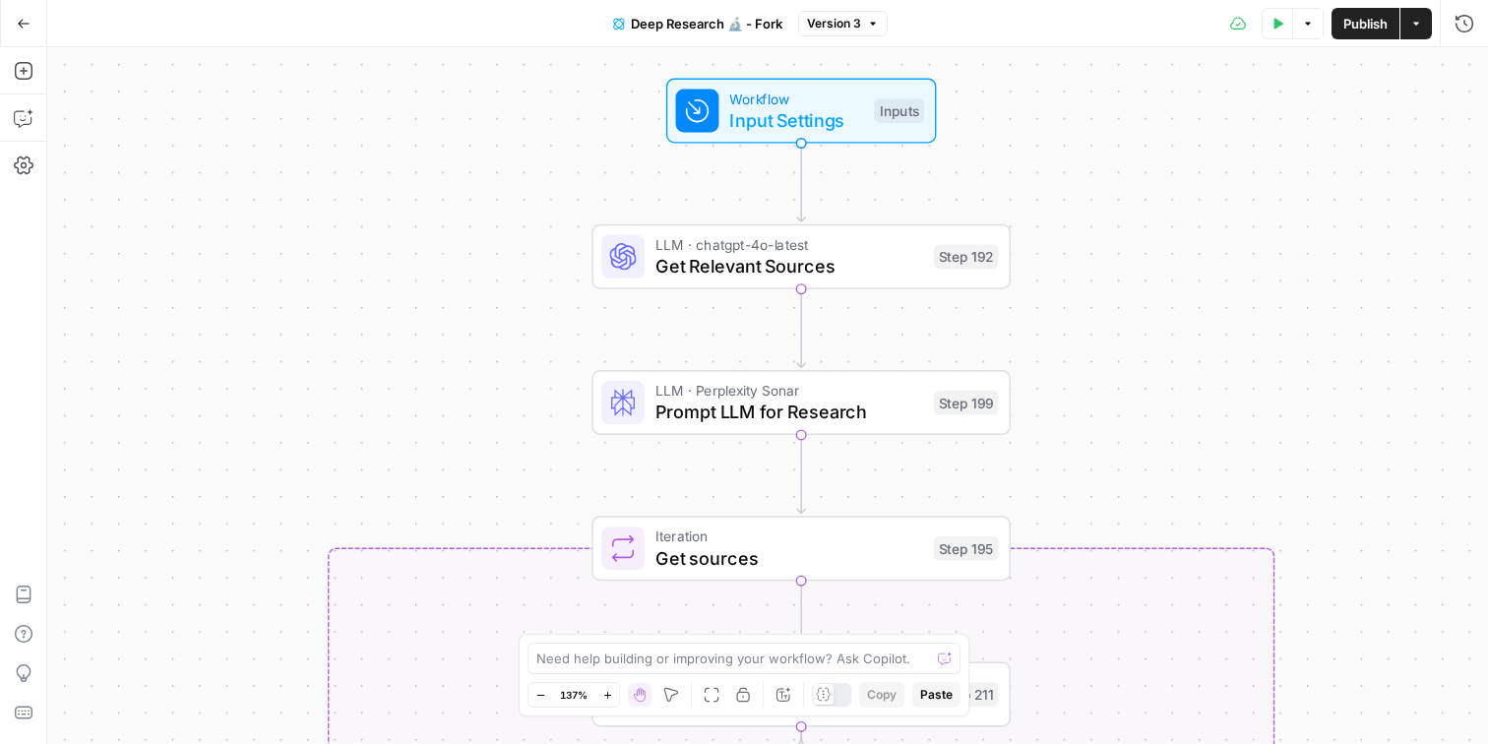
click at [773, 267] on span "Get Relevant Sources" at bounding box center [789, 266] width 268 height 27
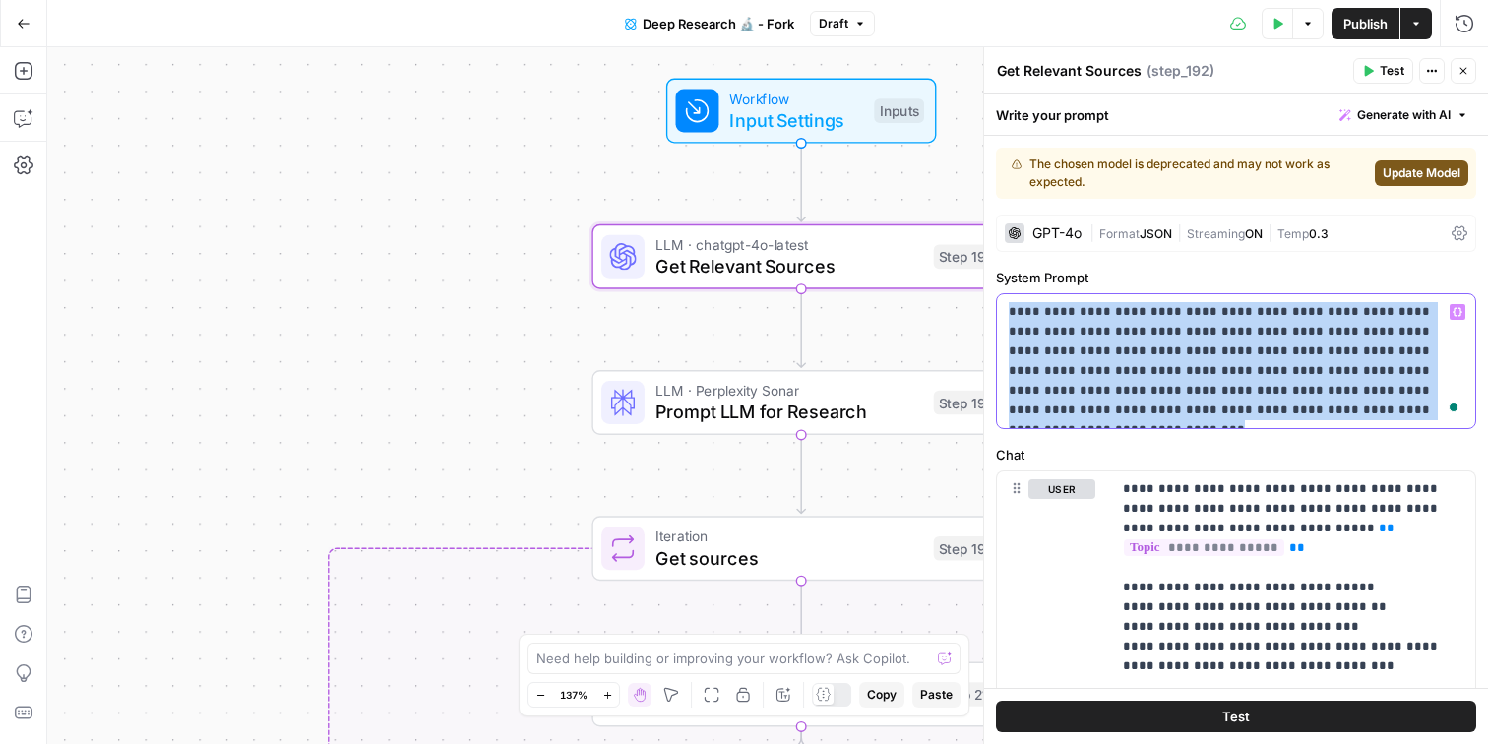
drag, startPoint x: 1205, startPoint y: 412, endPoint x: 975, endPoint y: 291, distance: 259.3
click at [983, 291] on div "**********" at bounding box center [1235, 395] width 505 height 697
click at [1460, 68] on icon "button" at bounding box center [1464, 71] width 12 height 12
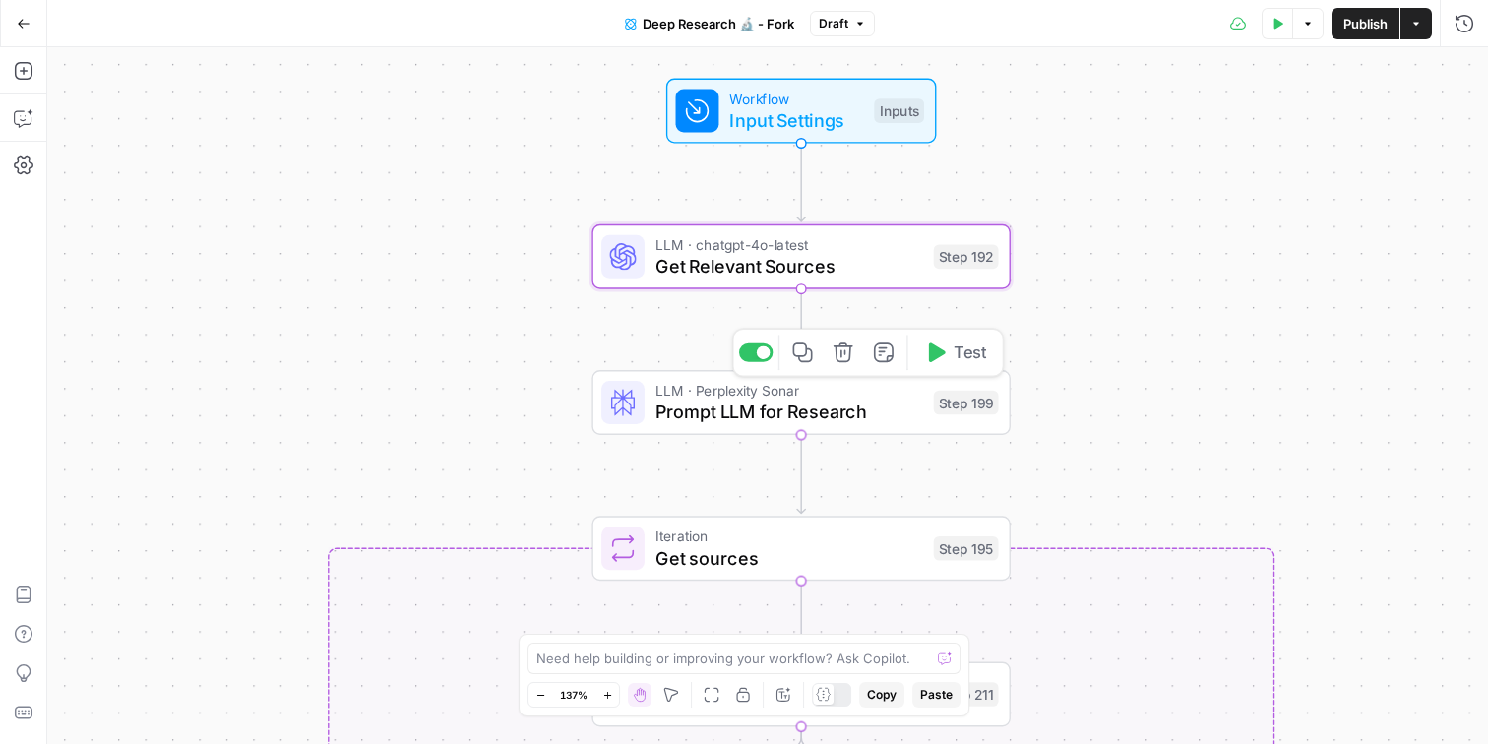
click at [814, 401] on span "Prompt LLM for Research" at bounding box center [789, 412] width 268 height 27
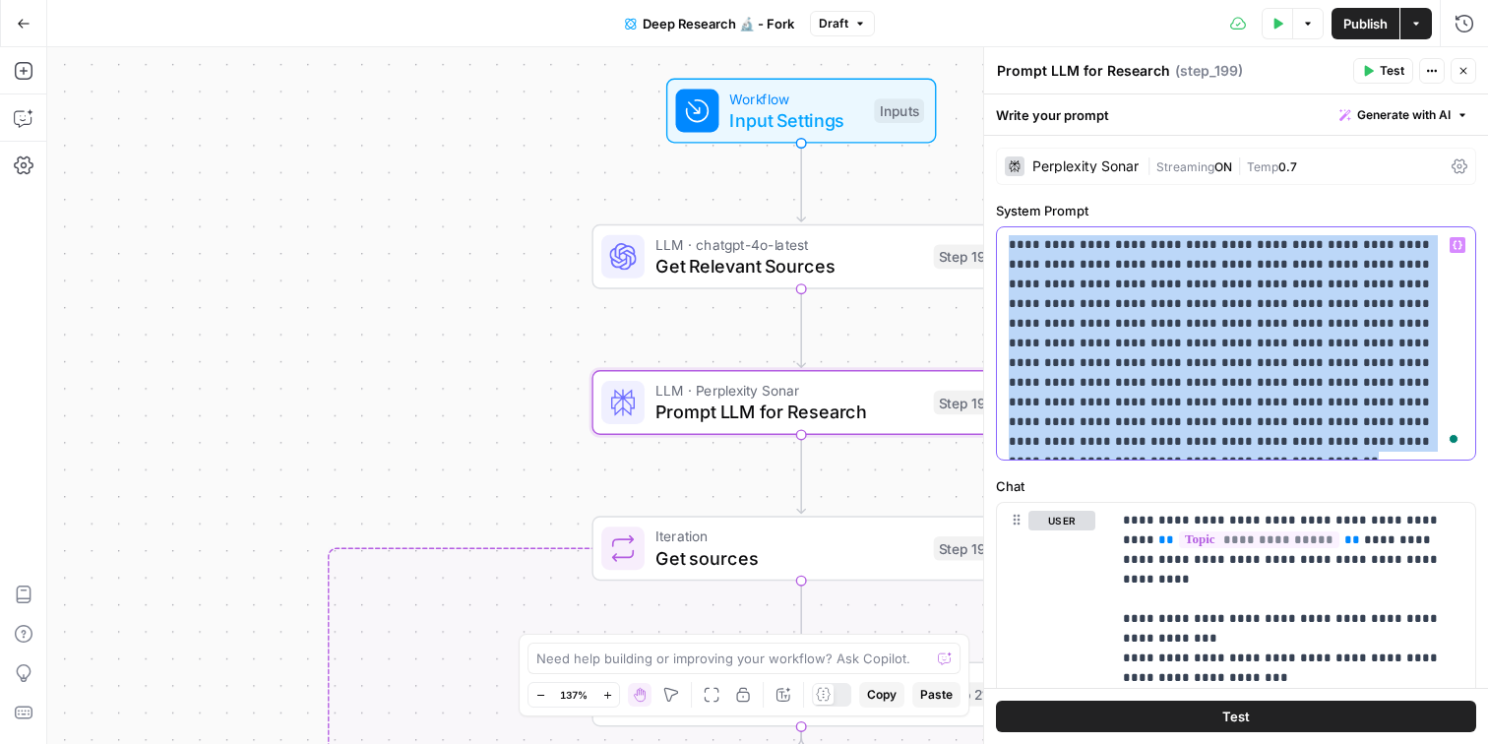
drag, startPoint x: 1185, startPoint y: 439, endPoint x: 997, endPoint y: 239, distance: 274.3
click at [997, 239] on div "**********" at bounding box center [1236, 343] width 478 height 232
click at [1458, 67] on icon "button" at bounding box center [1464, 71] width 12 height 12
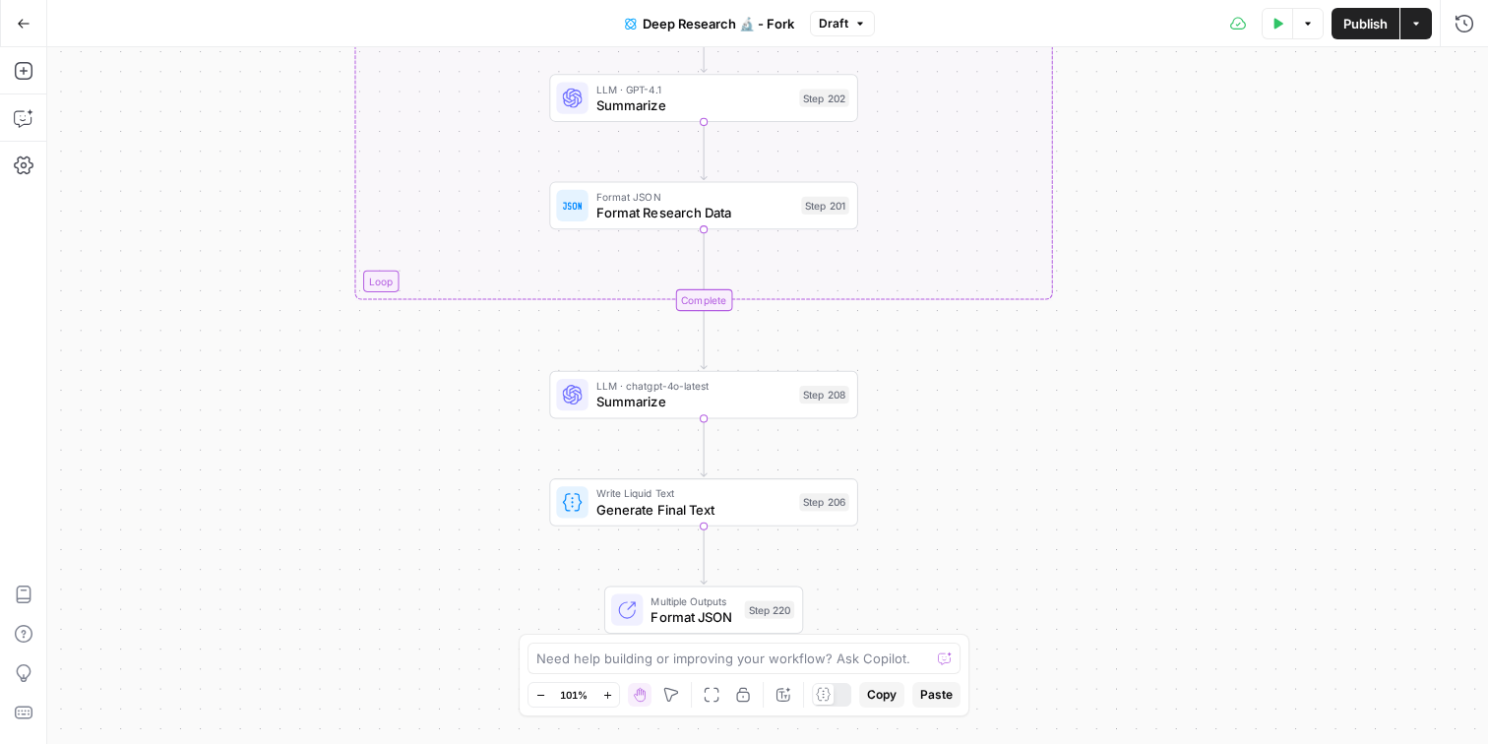
click at [627, 414] on div "LLM · chatgpt-4o-latest Summarize Step 208 Copy step Delete step Add Note Test" at bounding box center [703, 395] width 309 height 48
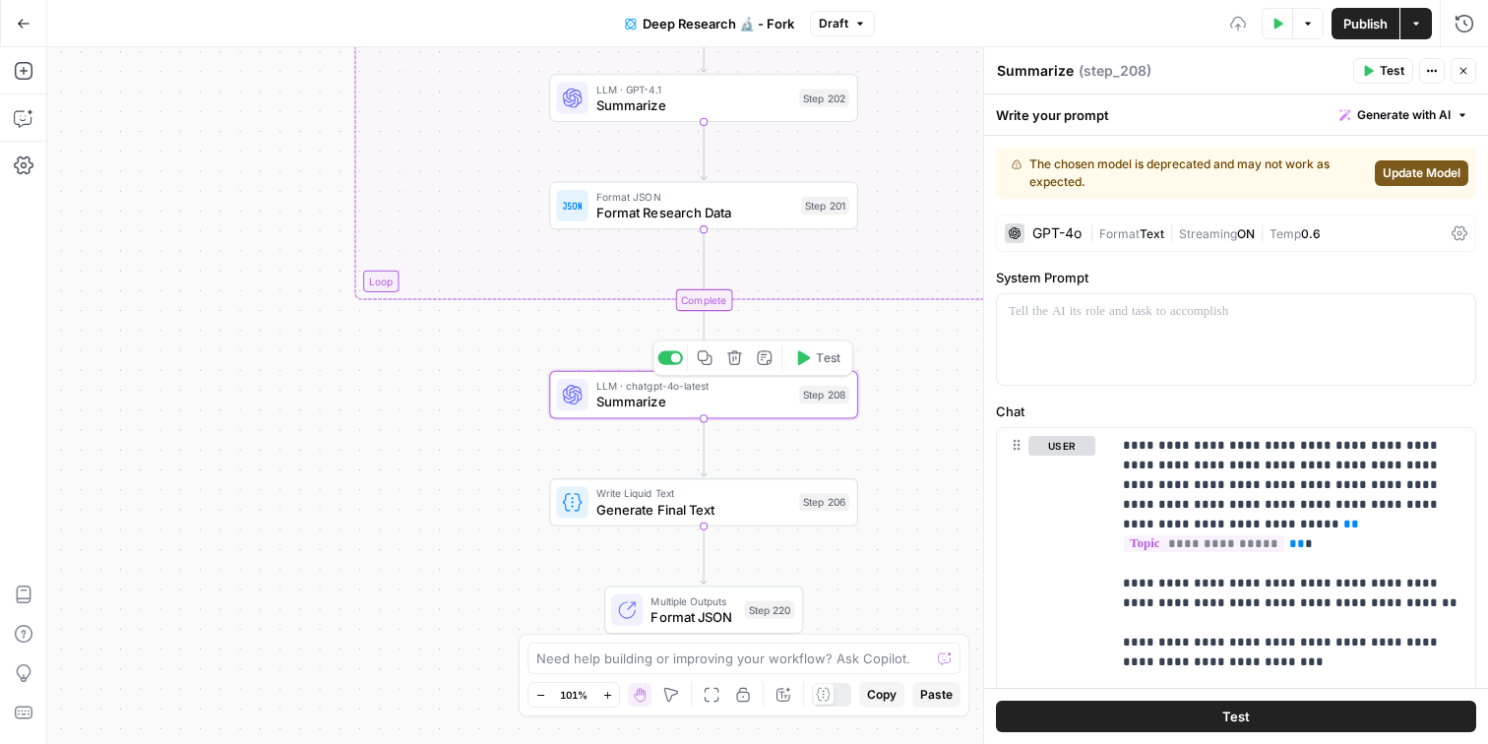
click at [358, 496] on div "true false Workflow Input Settings Inputs LLM · chatgpt-4o-latest Get Relevant …" at bounding box center [767, 395] width 1441 height 697
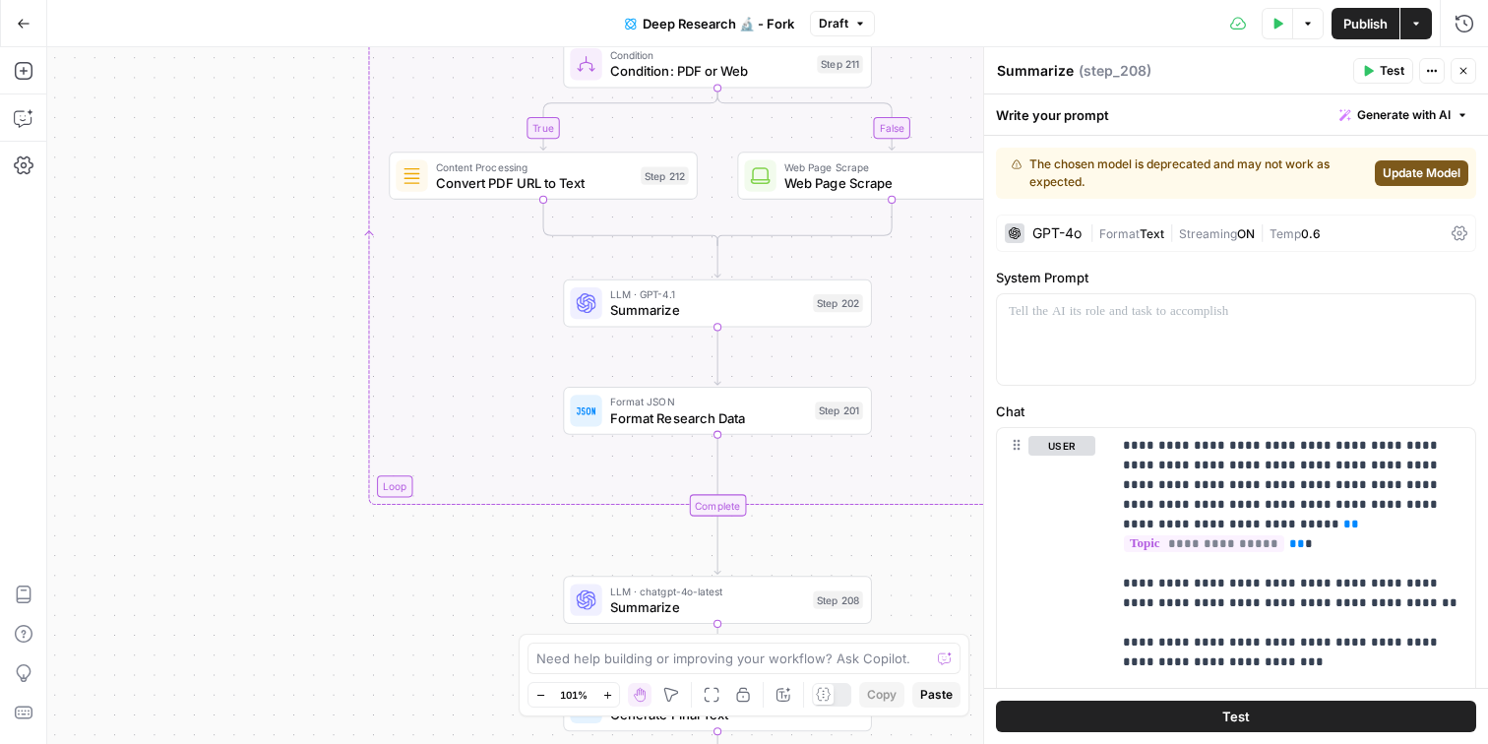
click at [222, 517] on div "true false Workflow Input Settings Inputs LLM · chatgpt-4o-latest Get Relevant …" at bounding box center [767, 395] width 1441 height 697
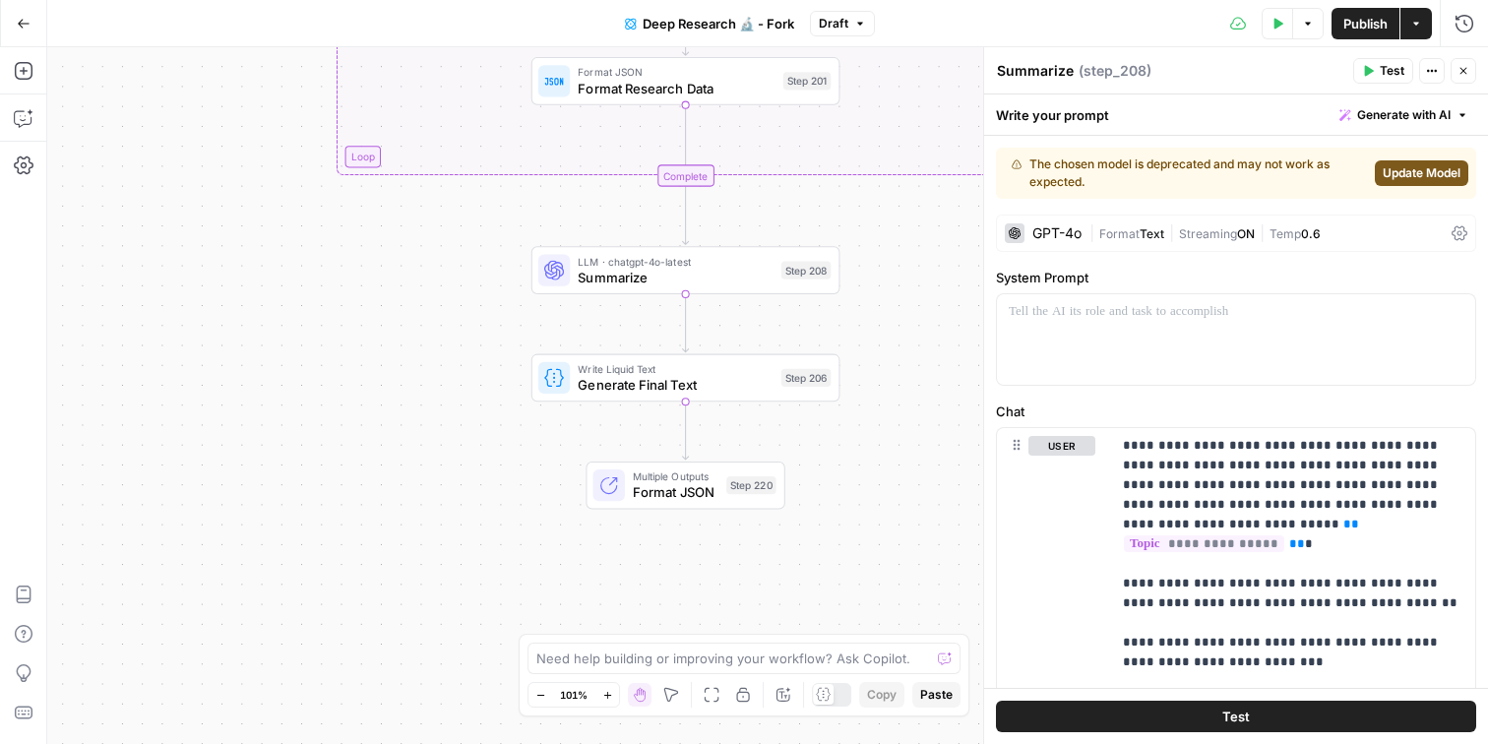
click at [24, 23] on icon "button" at bounding box center [24, 23] width 12 height 9
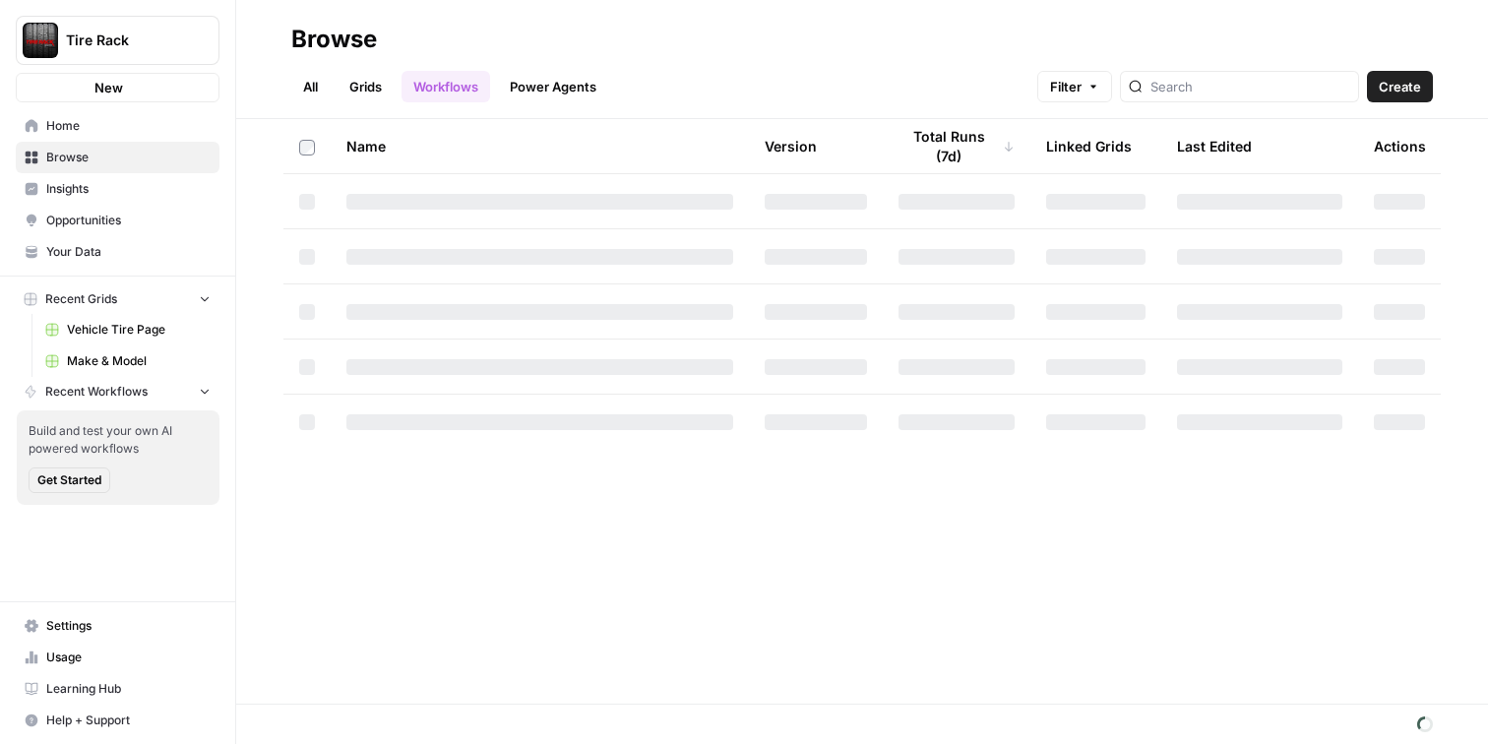
click at [153, 39] on span "Tire Rack" at bounding box center [125, 41] width 119 height 20
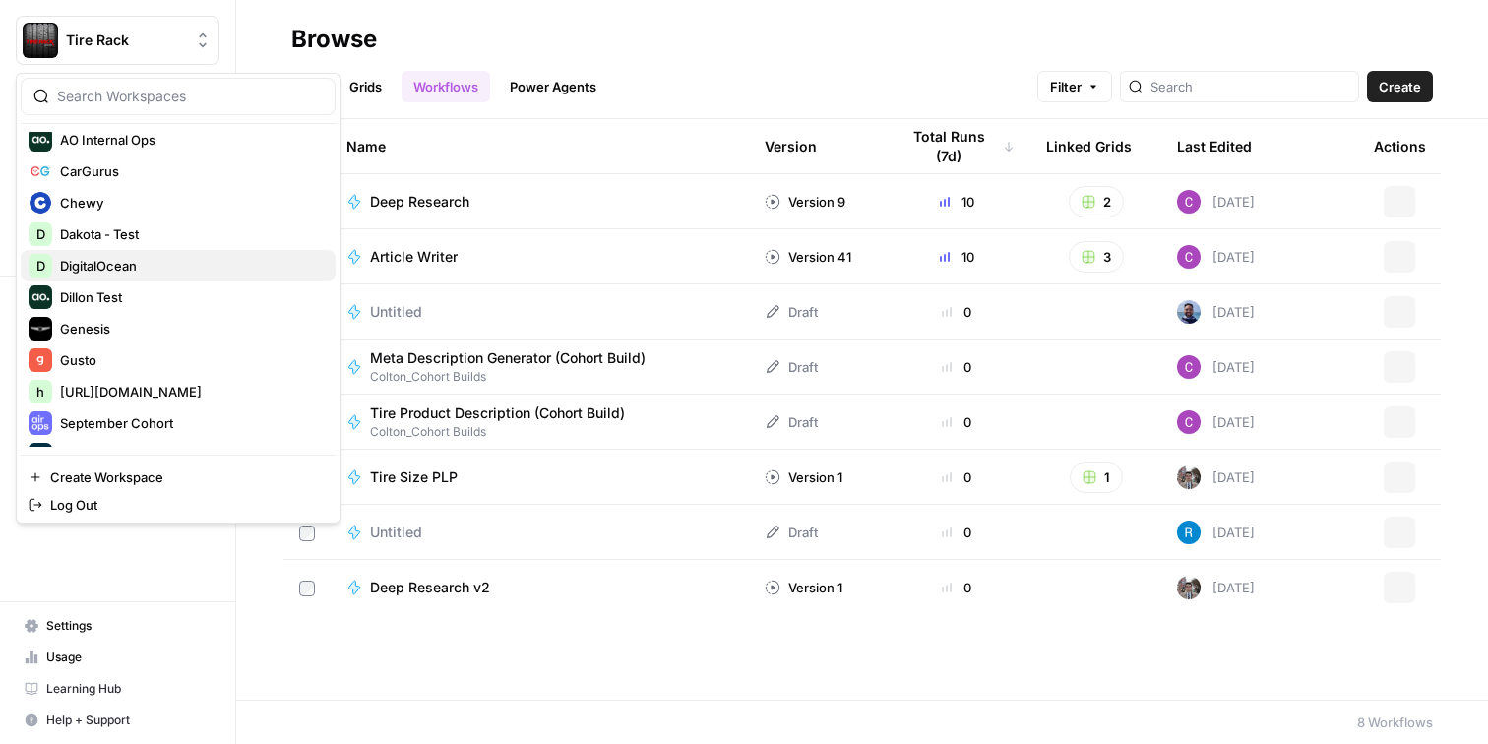
scroll to position [113, 0]
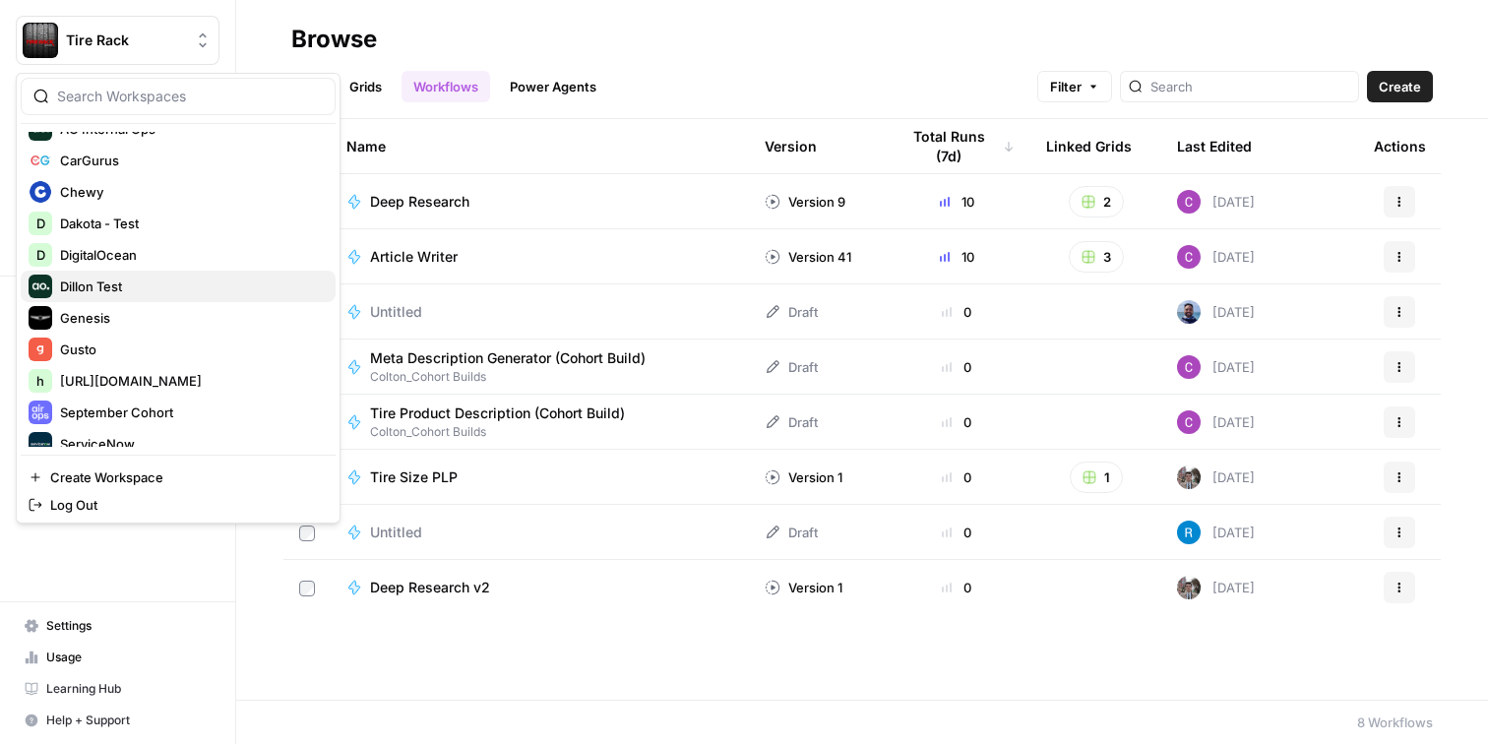
click at [156, 291] on span "Dillon Test" at bounding box center [190, 287] width 260 height 20
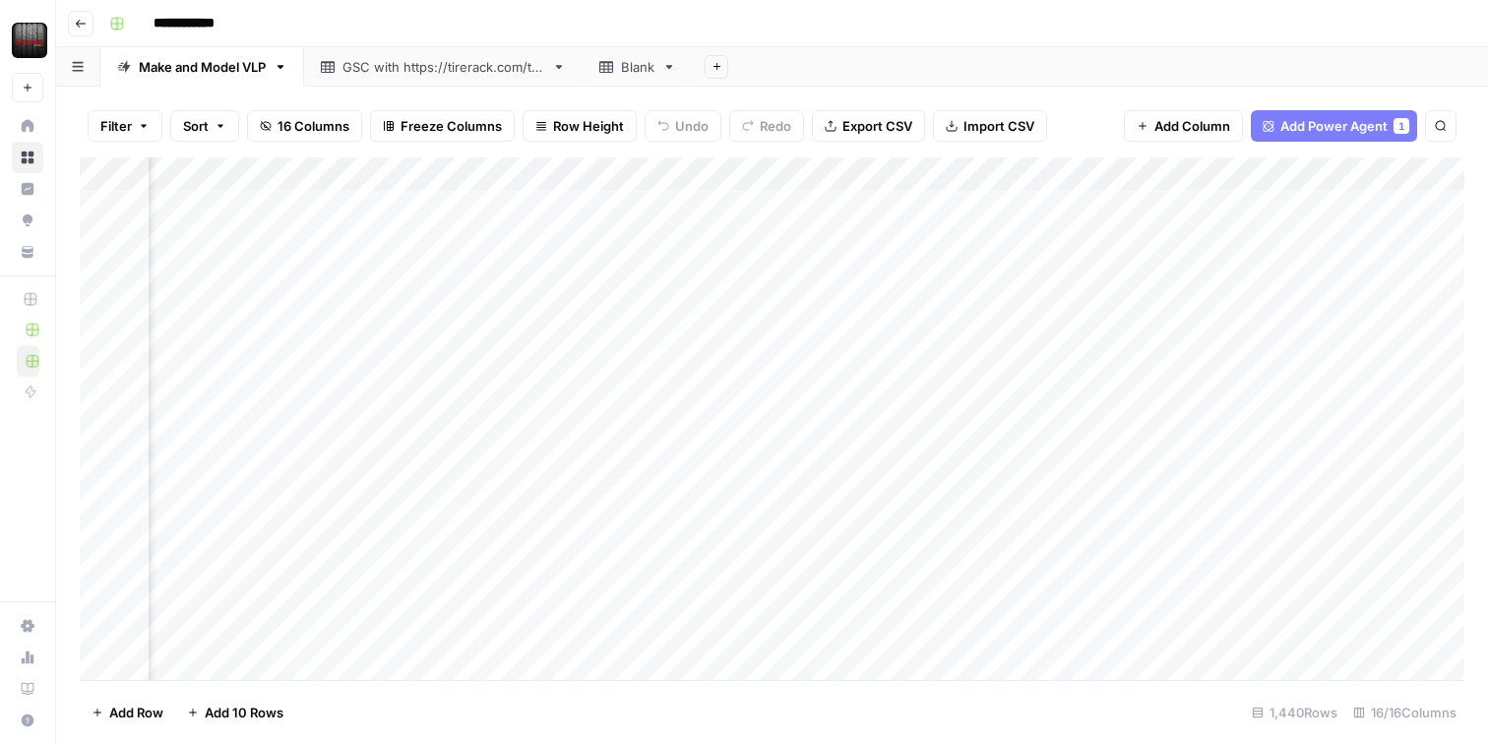
scroll to position [0, 116]
click at [848, 176] on div "Add Column" at bounding box center [772, 418] width 1385 height 523
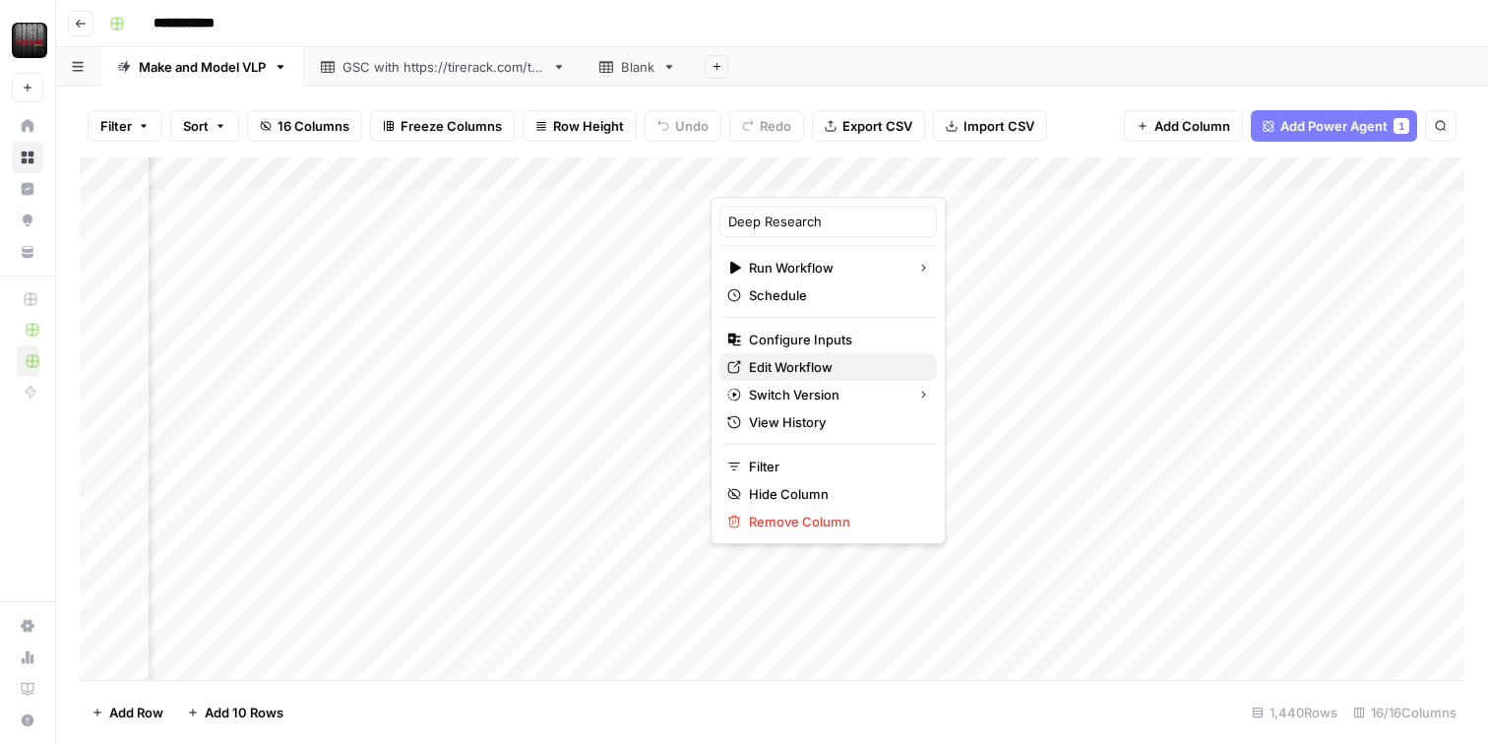
click at [802, 367] on span "Edit Workflow" at bounding box center [835, 367] width 172 height 20
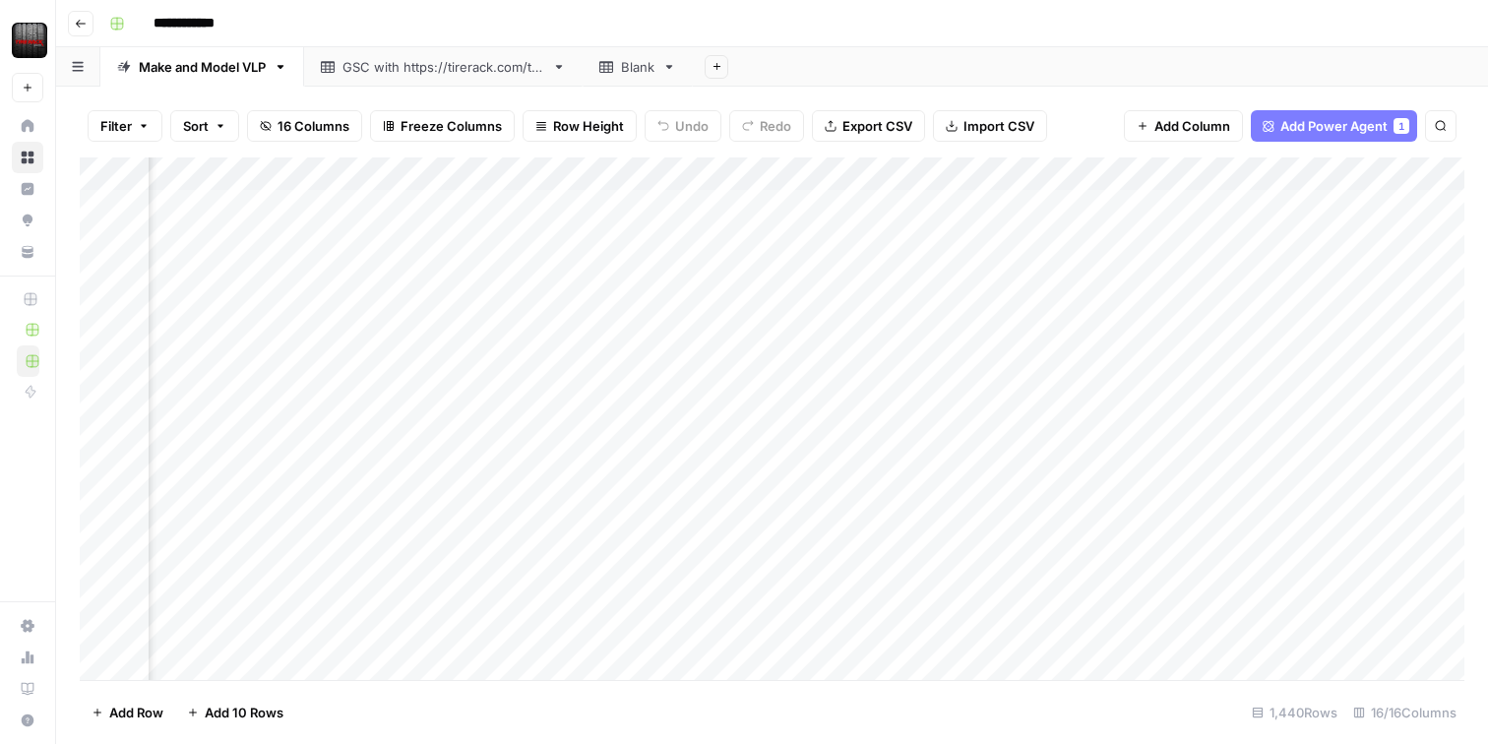
scroll to position [0, 300]
click at [859, 204] on div "Add Column" at bounding box center [772, 418] width 1385 height 523
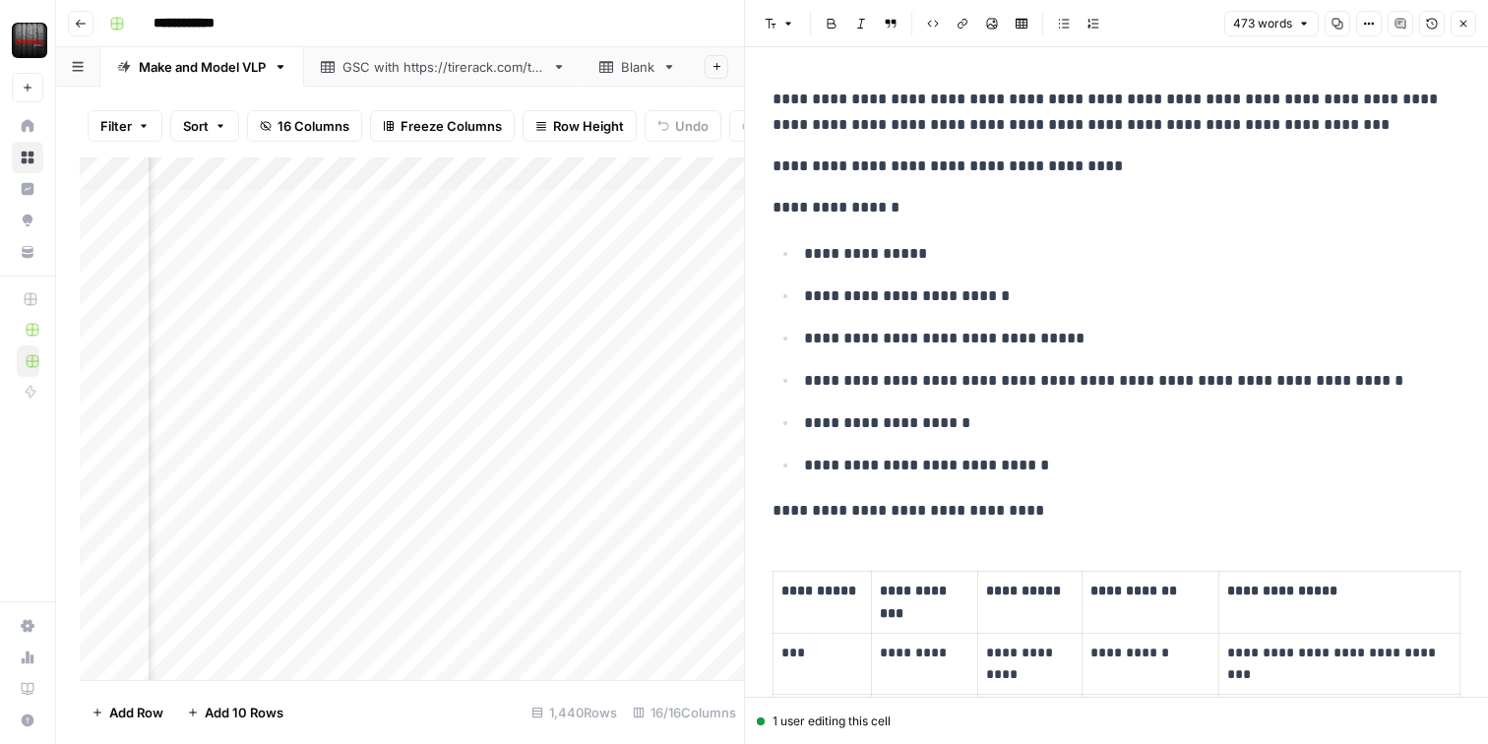
click at [1470, 25] on button "Close" at bounding box center [1464, 24] width 26 height 26
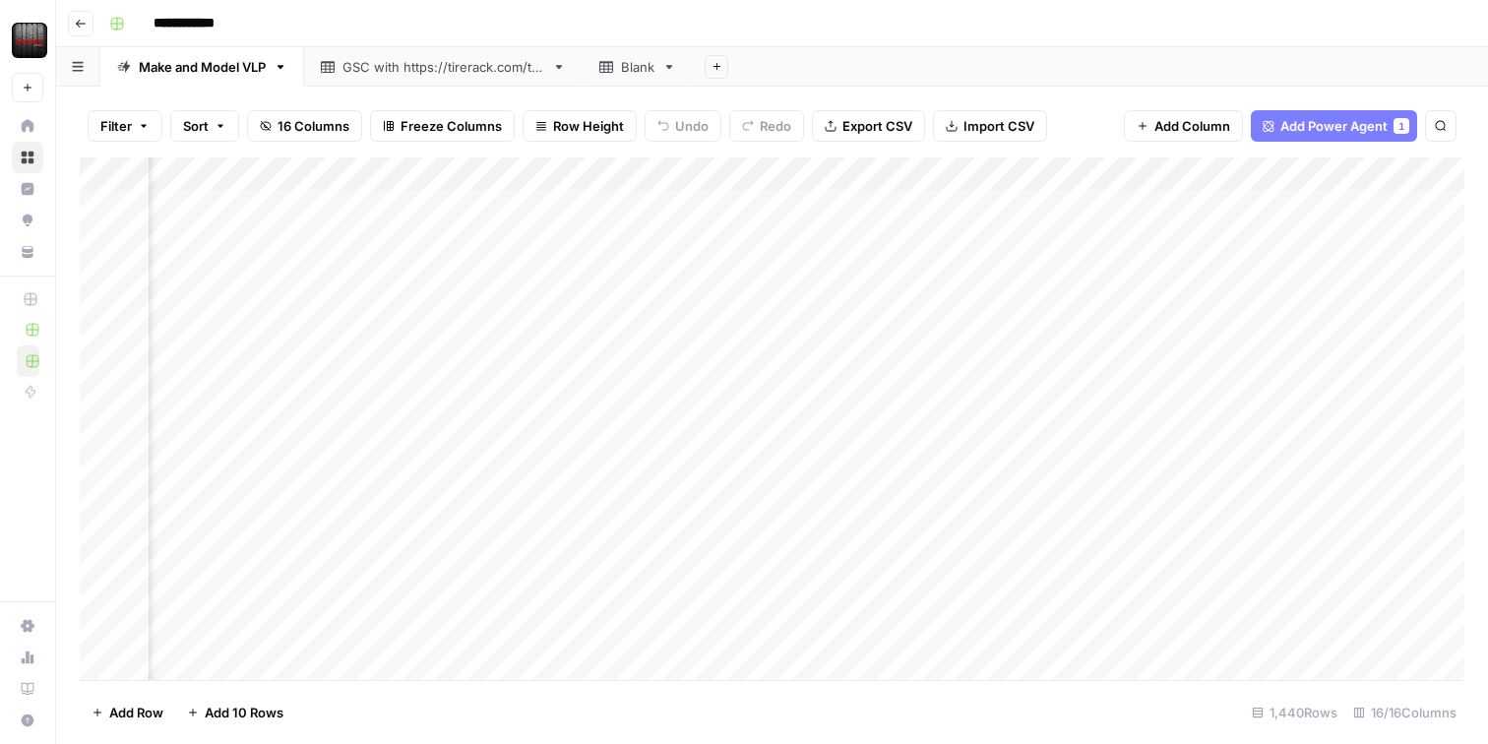
scroll to position [0, 647]
click at [872, 207] on div "Add Column" at bounding box center [772, 418] width 1385 height 523
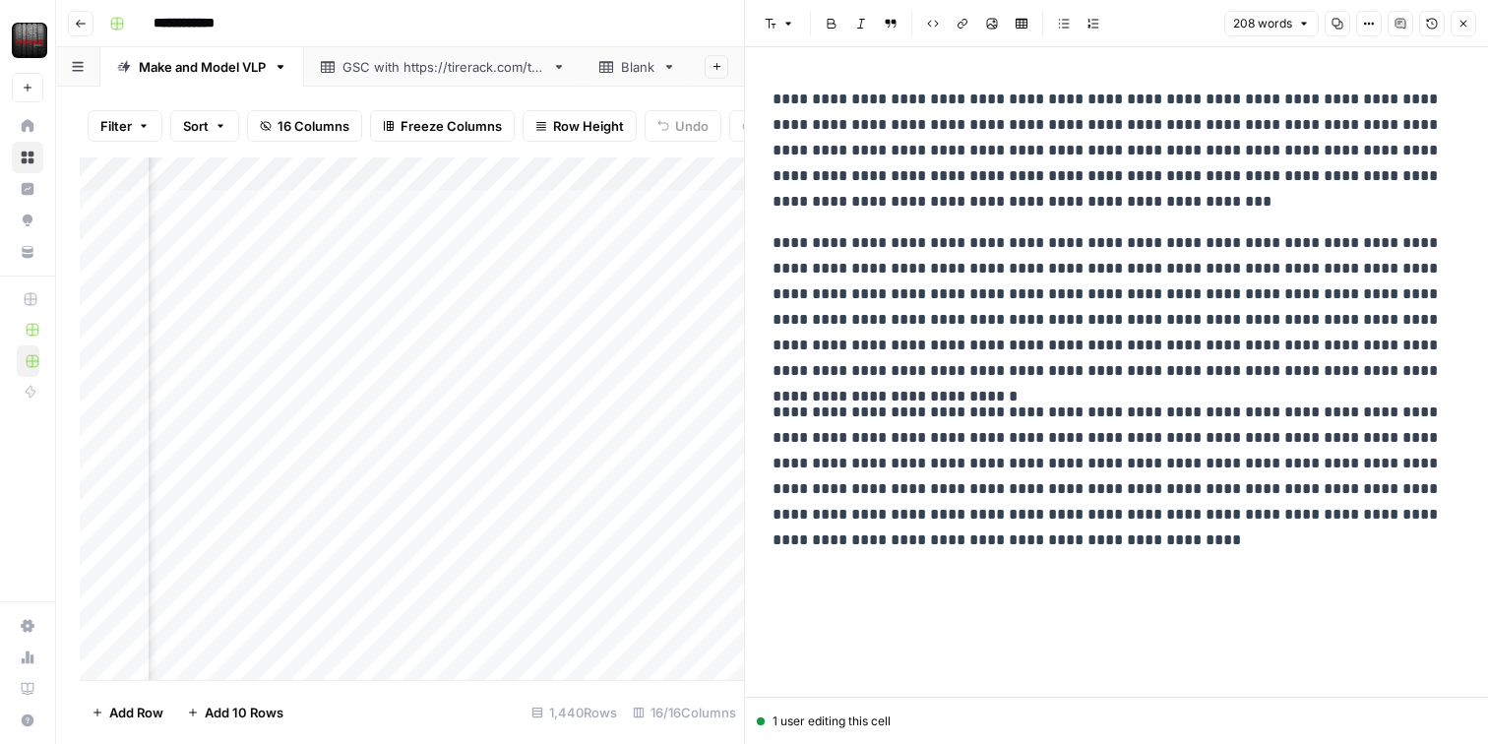
click at [1454, 22] on button "Close" at bounding box center [1464, 24] width 26 height 26
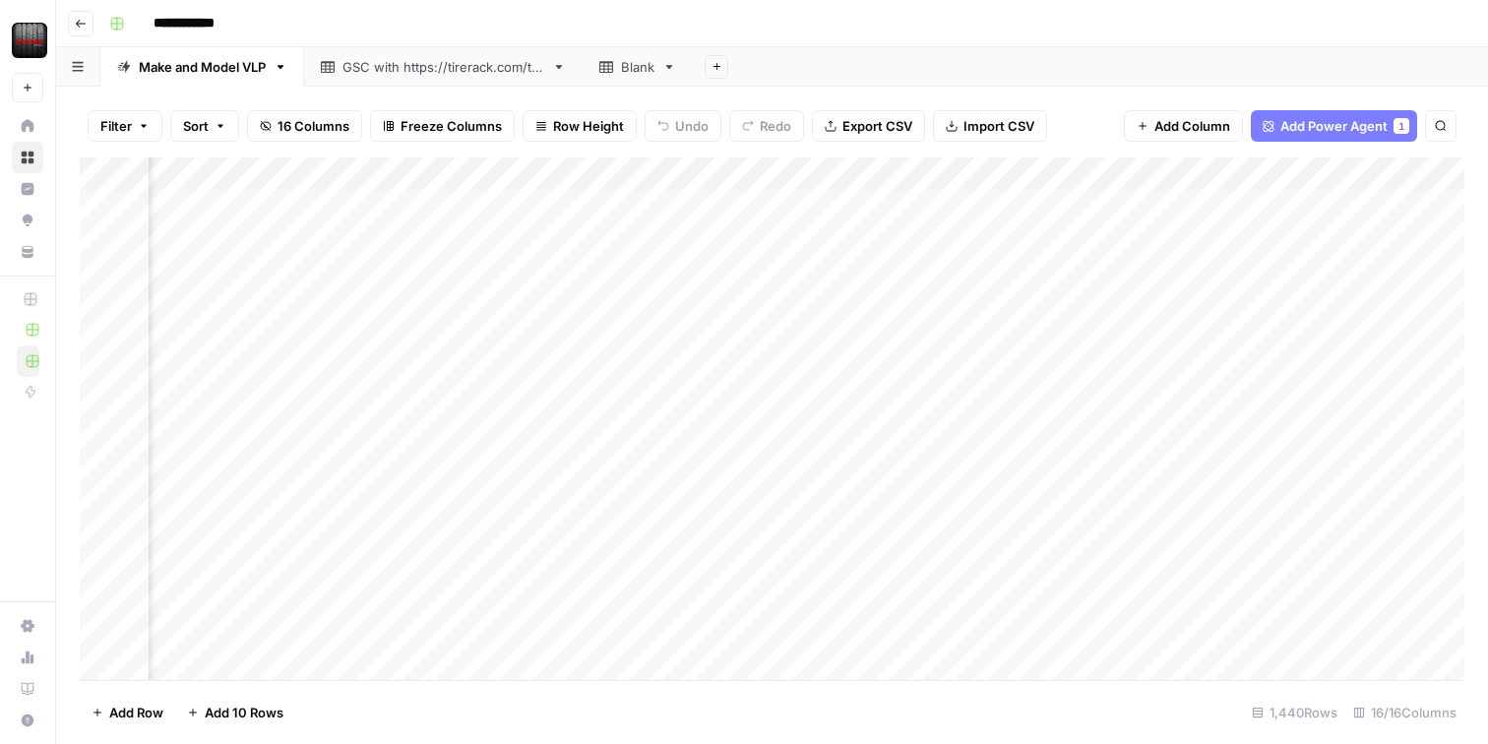
scroll to position [0, 1082]
click at [1147, 202] on div "Add Column" at bounding box center [772, 418] width 1385 height 523
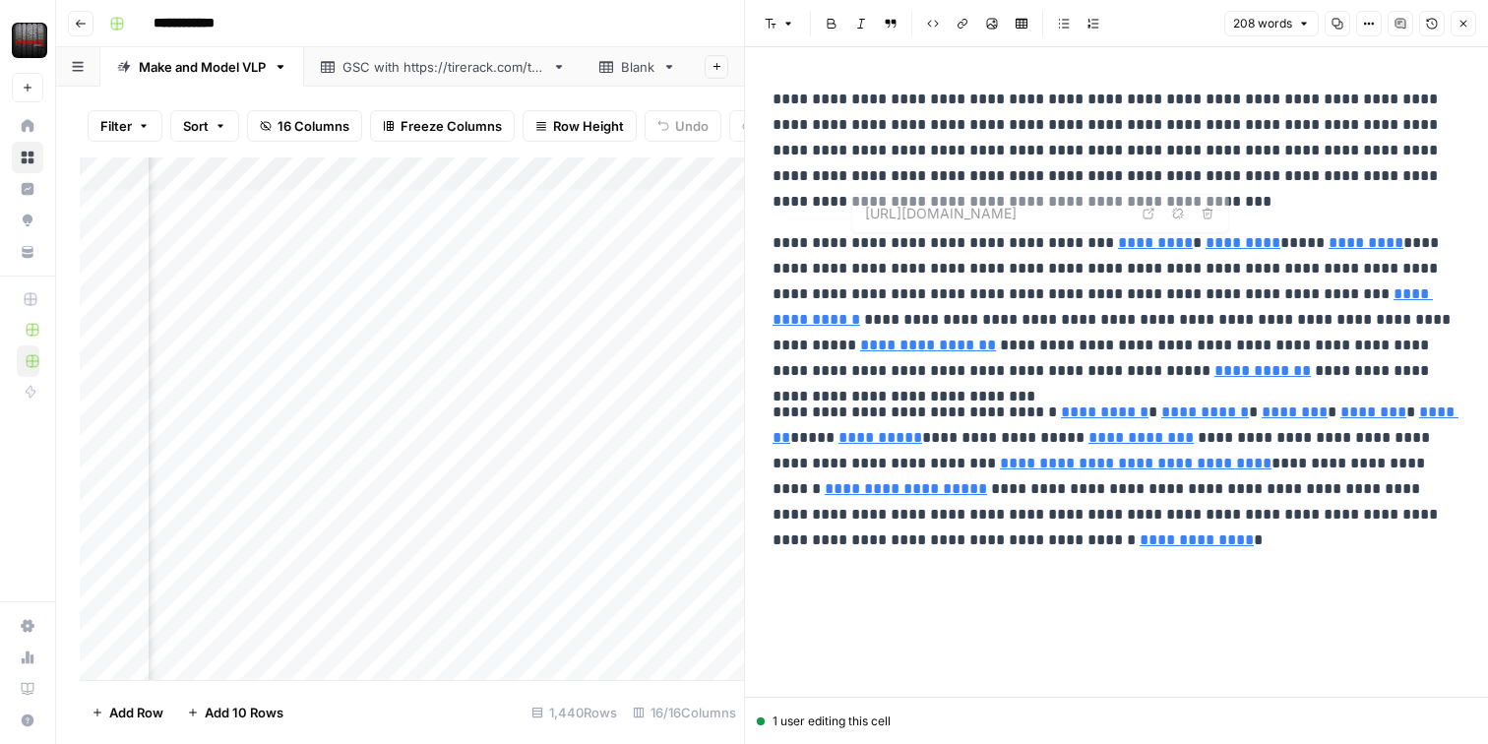
type input "https://www.tirerack.com/tires/TireSearchResults.jsp?width=205%2F&ratio=60&diam…"
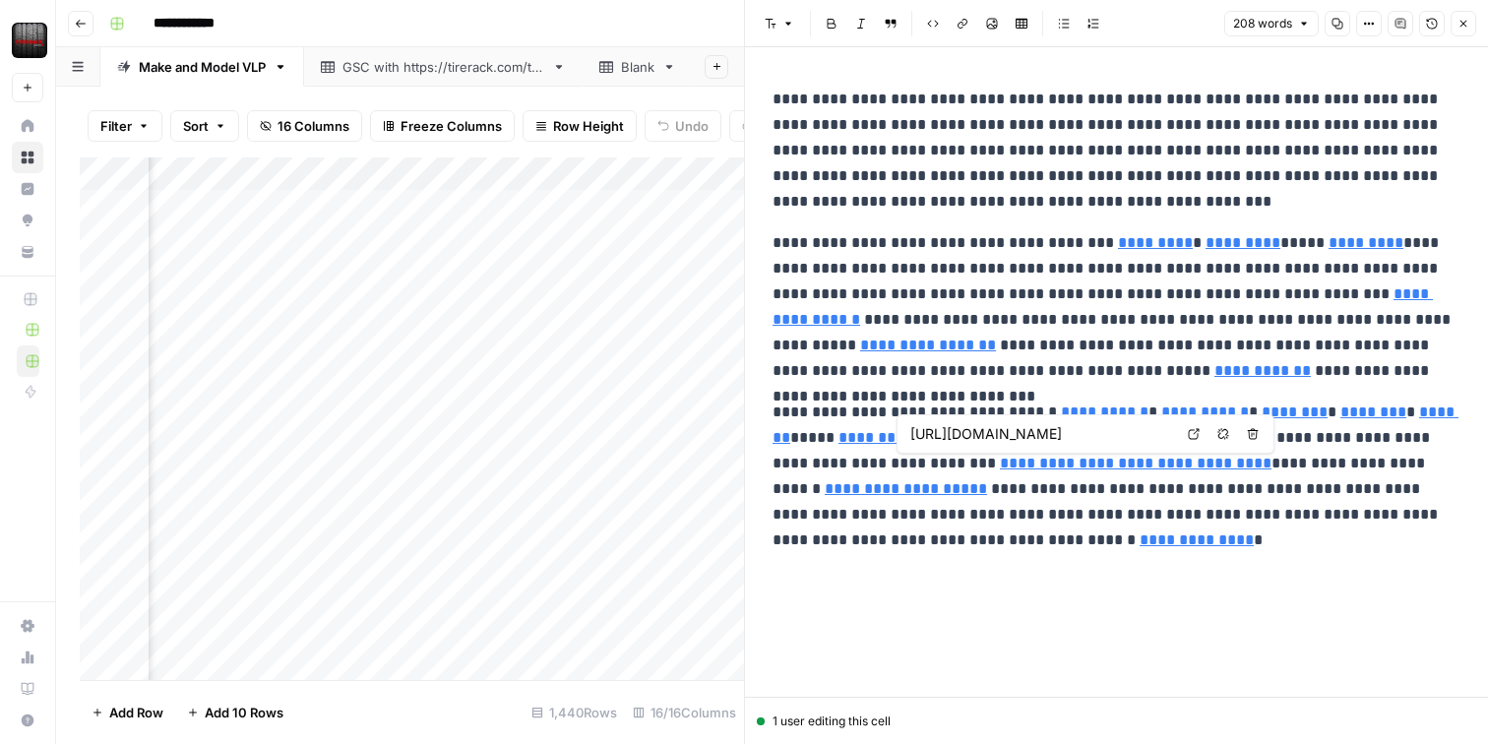
type input "https://www.tirerack.com/specialoffers/specialoffers.jsp"
click at [1466, 18] on icon "button" at bounding box center [1464, 24] width 12 height 12
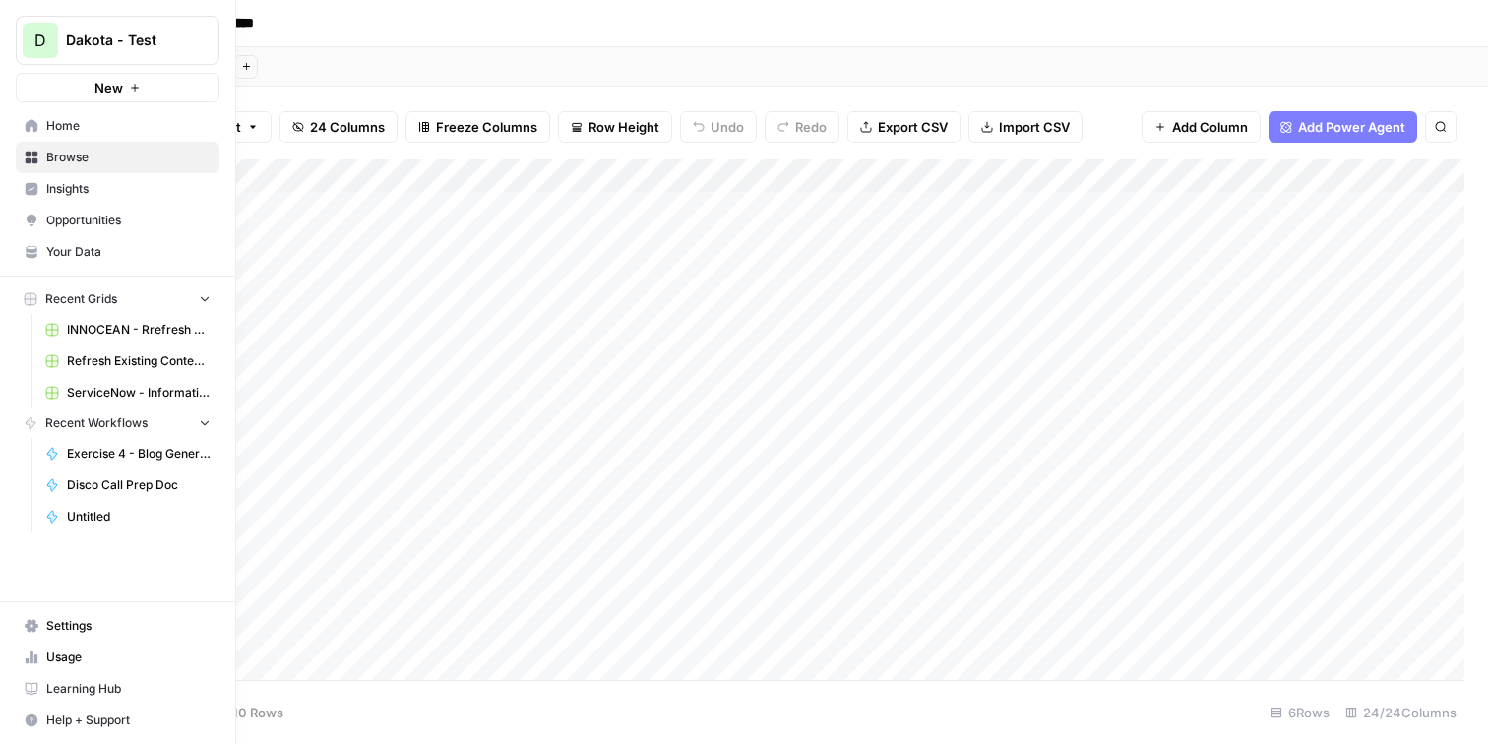
click at [128, 43] on span "Dakota - Test" at bounding box center [125, 41] width 119 height 20
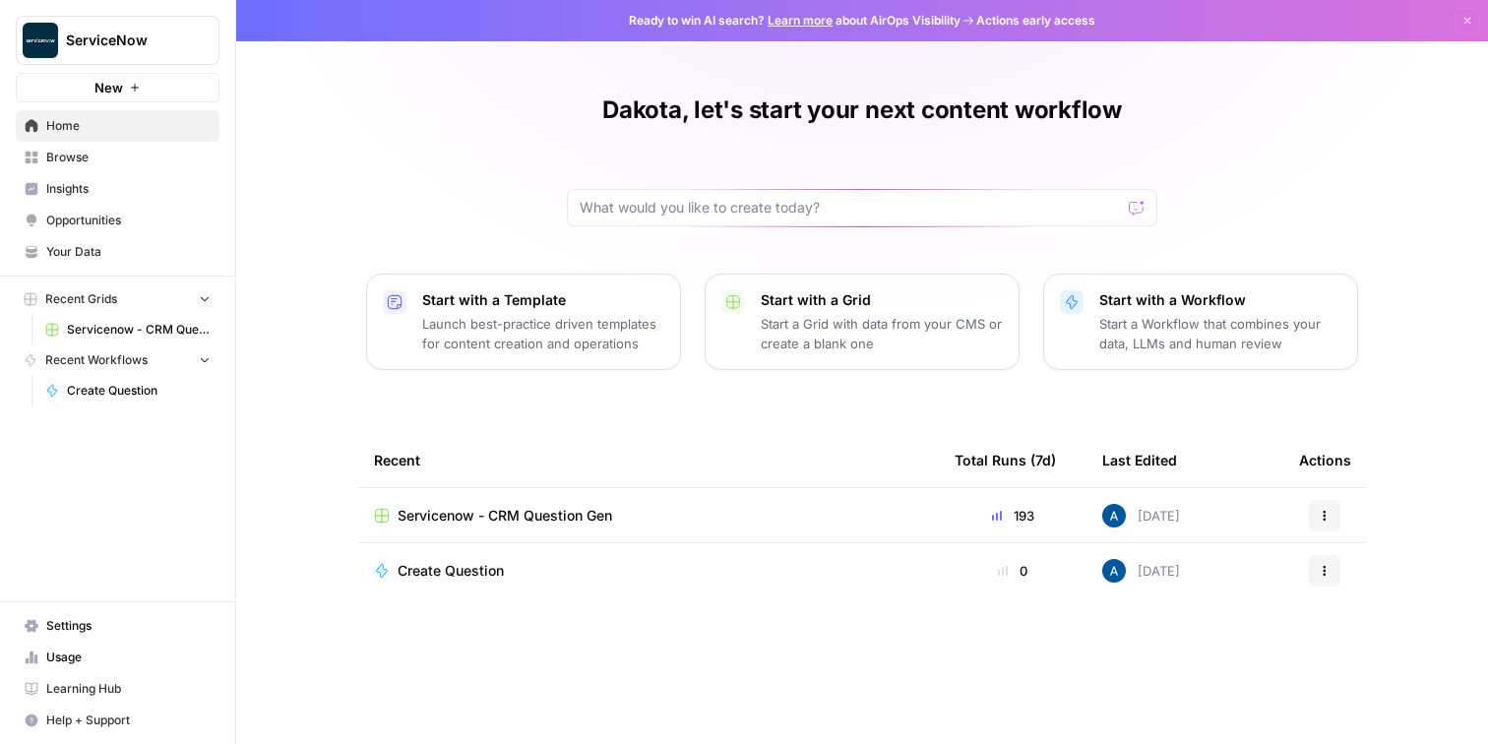
click at [86, 197] on span "Insights" at bounding box center [128, 189] width 164 height 18
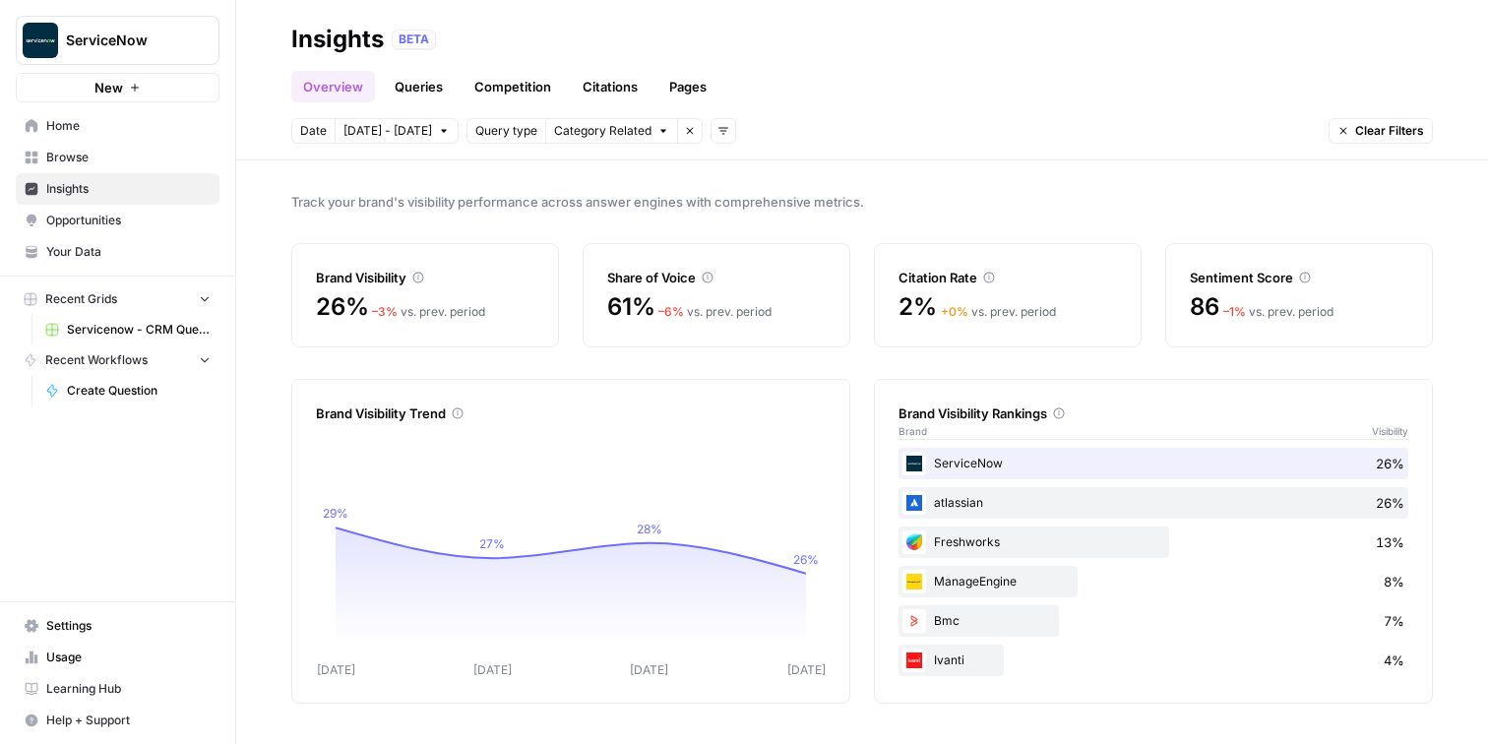
click at [415, 85] on link "Queries" at bounding box center [419, 86] width 72 height 31
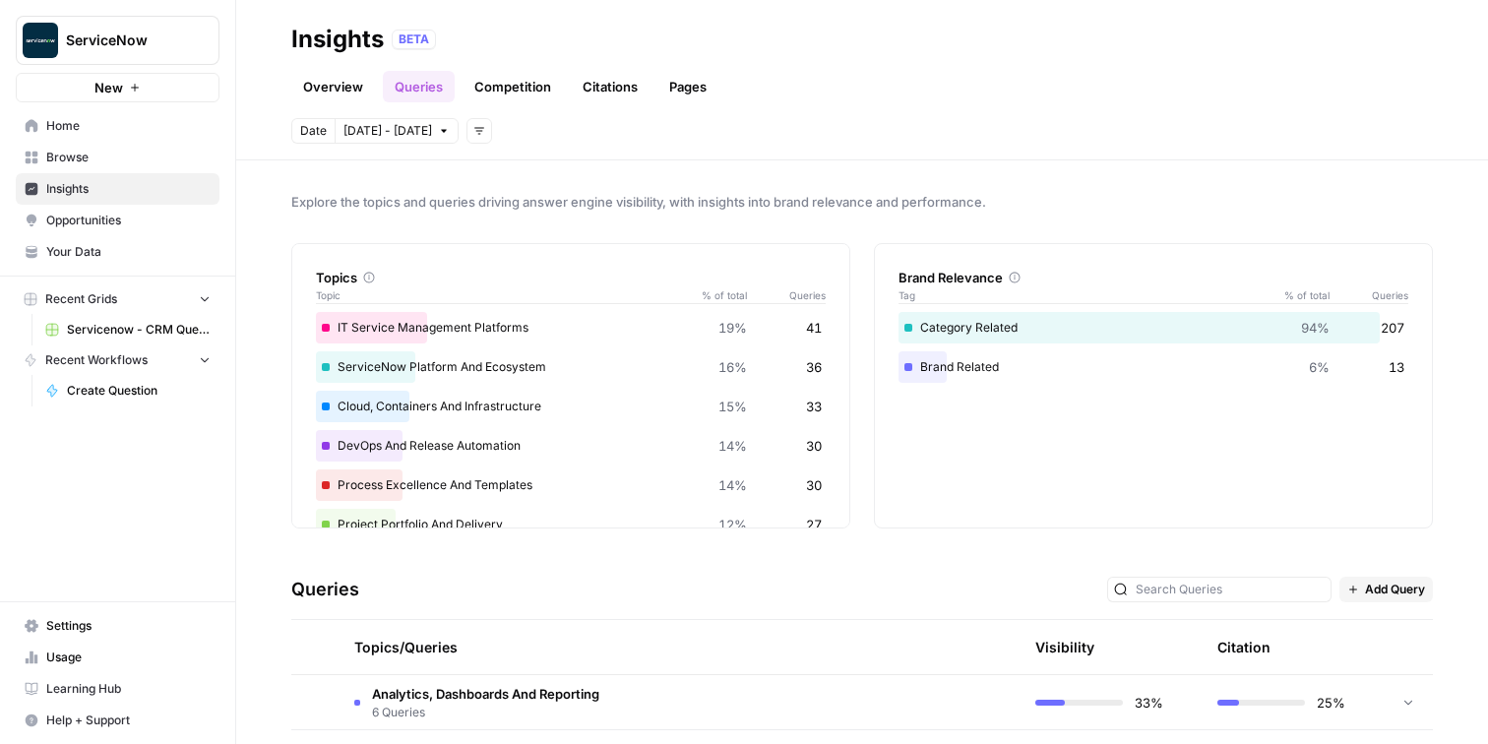
click at [312, 78] on link "Overview" at bounding box center [333, 86] width 84 height 31
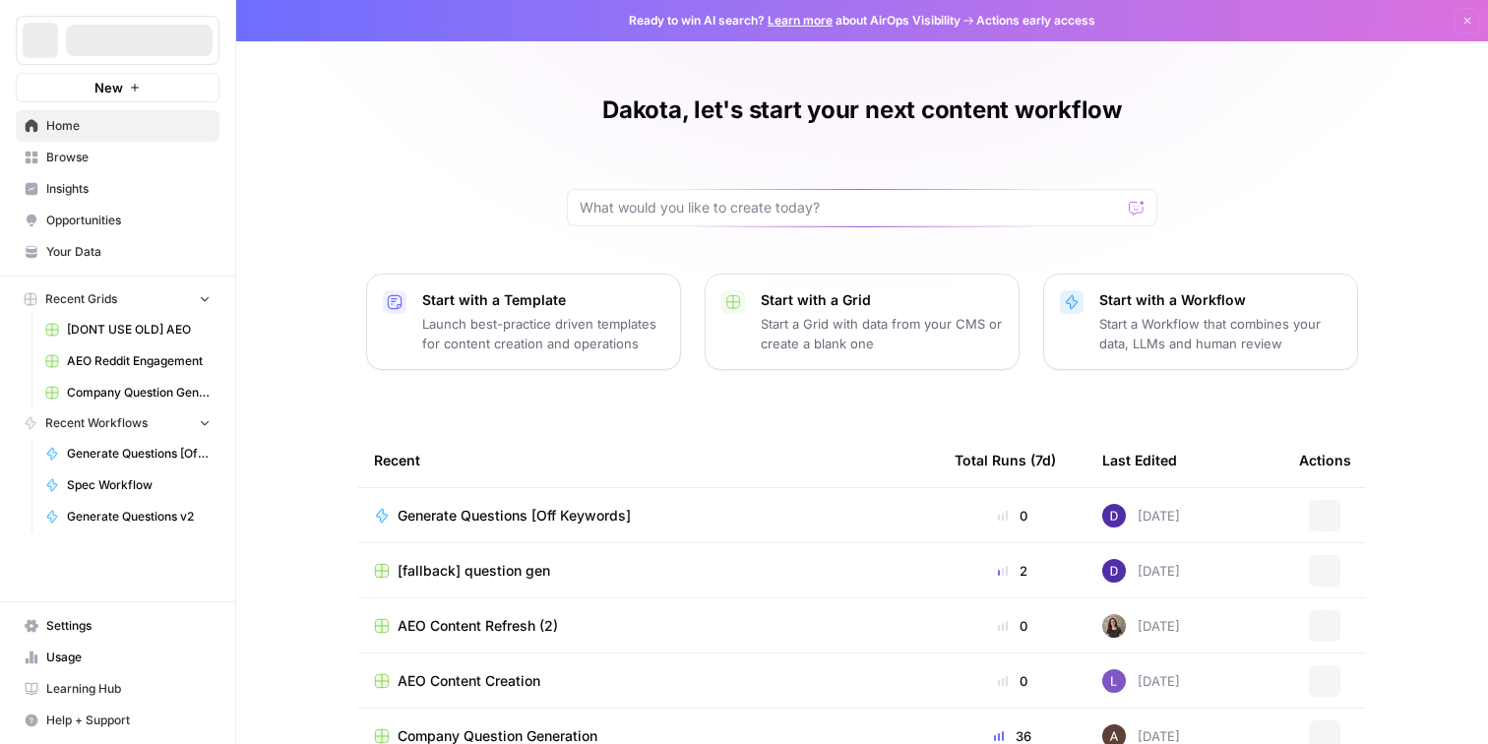
click at [99, 195] on span "Insights" at bounding box center [128, 189] width 164 height 18
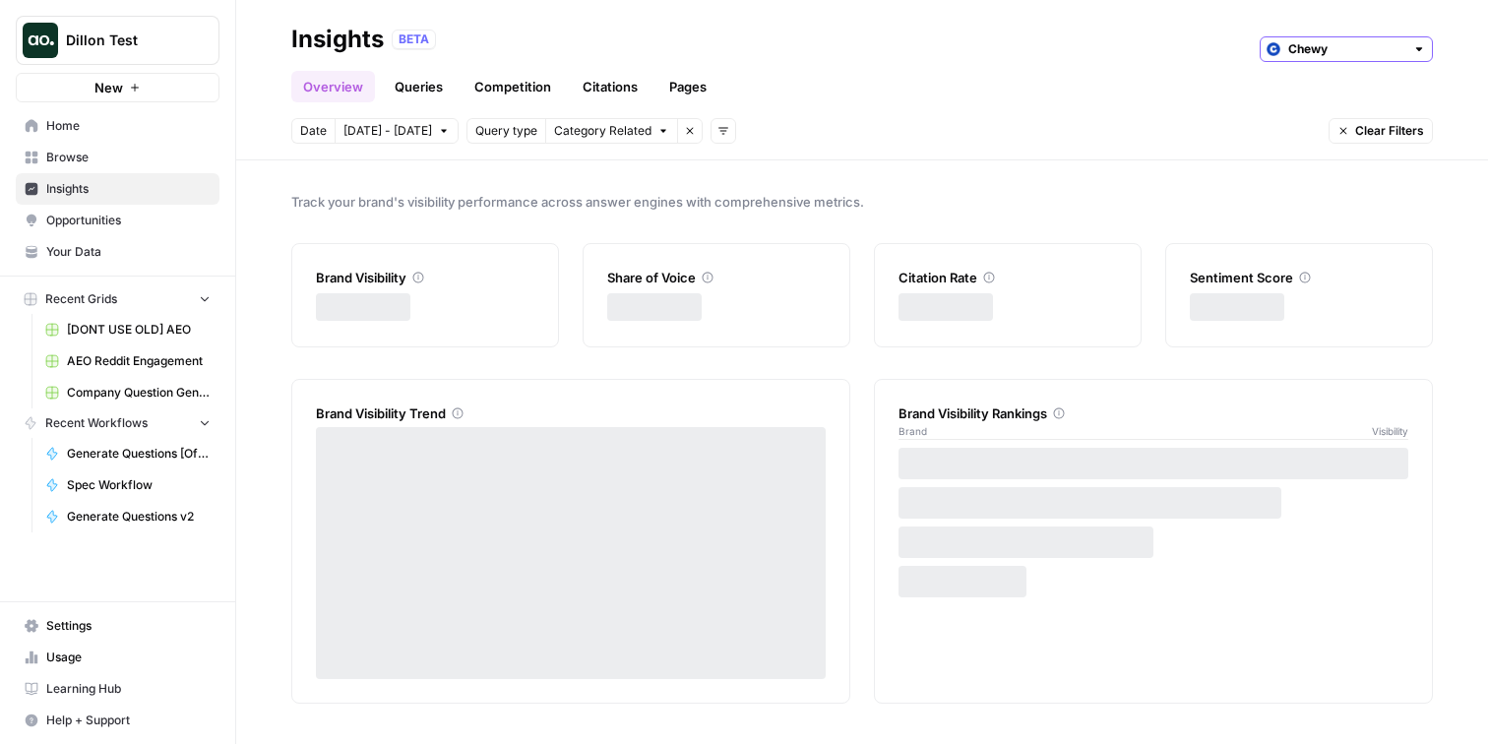
click at [1353, 46] on input "Chewy" at bounding box center [1346, 49] width 116 height 20
